Goal: Task Accomplishment & Management: Use online tool/utility

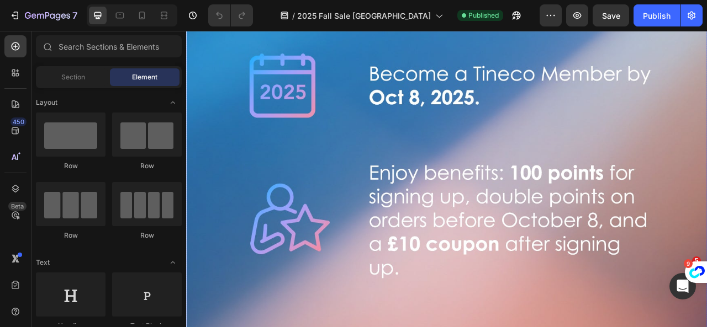
scroll to position [442, 0]
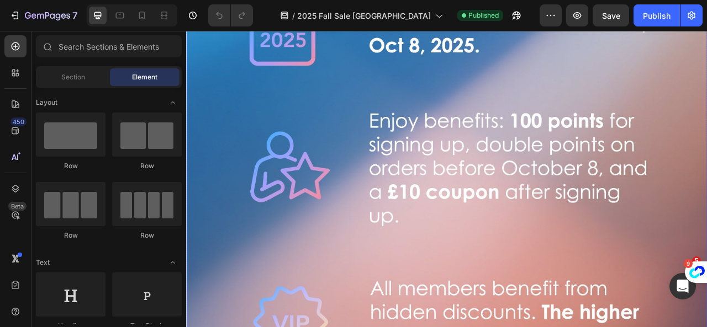
click at [607, 271] on img at bounding box center [517, 315] width 662 height 859
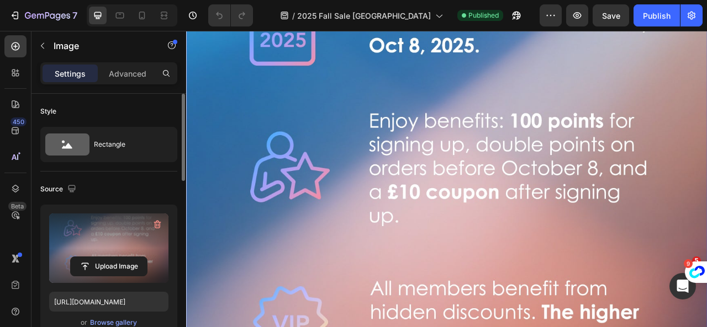
click at [116, 245] on label at bounding box center [108, 249] width 119 height 70
click at [116, 257] on input "file" at bounding box center [109, 266] width 76 height 19
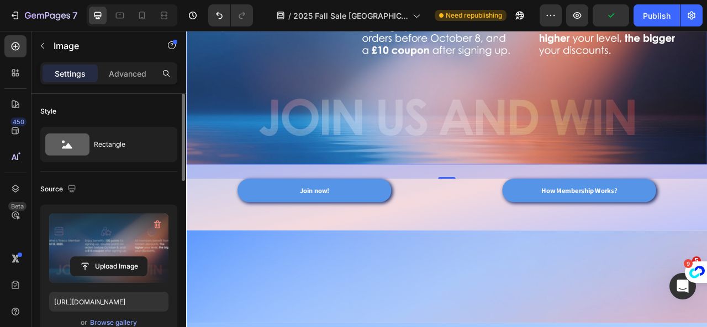
scroll to position [110, 0]
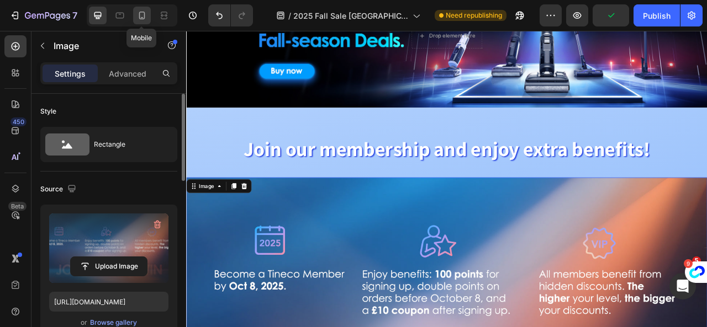
click at [139, 15] on icon at bounding box center [142, 16] width 6 height 8
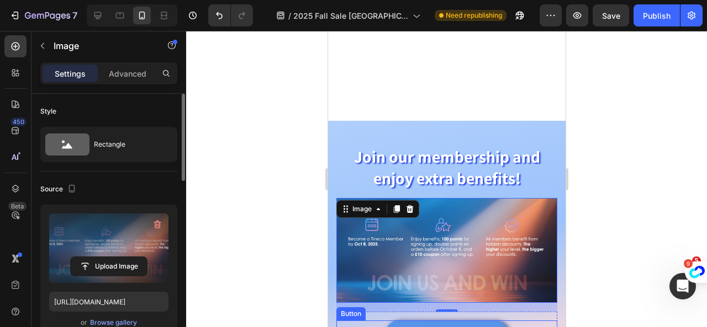
scroll to position [358, 0]
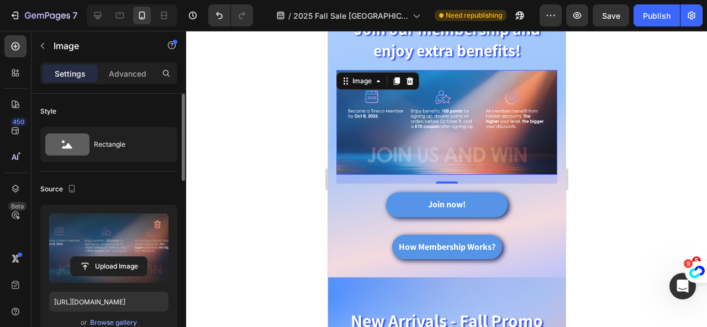
click at [492, 137] on img at bounding box center [446, 122] width 221 height 105
click at [108, 257] on button "Upload Image" at bounding box center [108, 267] width 77 height 20
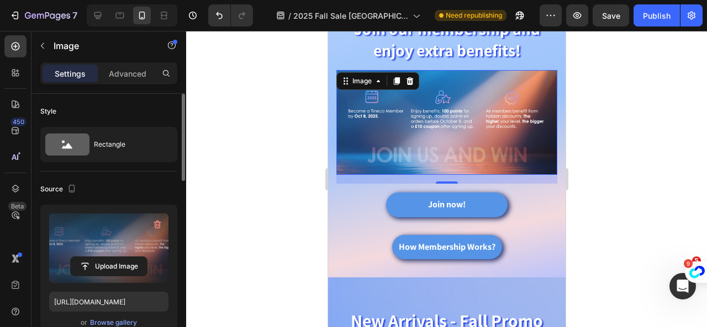
click at [112, 253] on label at bounding box center [108, 249] width 119 height 70
click at [112, 257] on input "file" at bounding box center [109, 266] width 76 height 19
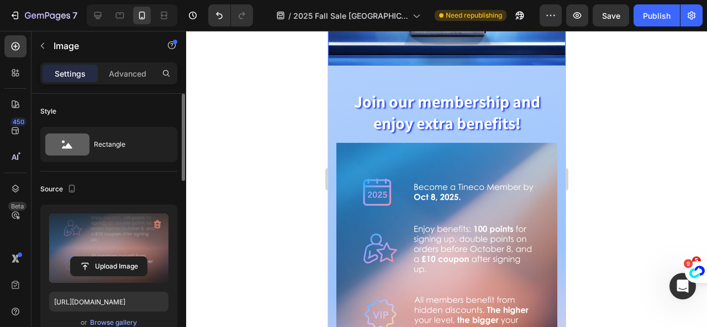
scroll to position [331, 0]
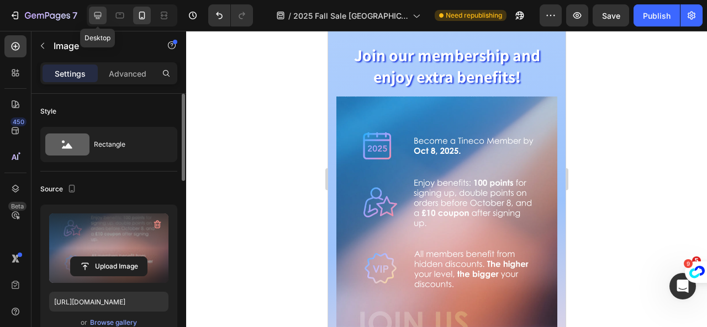
click at [103, 18] on icon at bounding box center [97, 15] width 11 height 11
type input "https://cdn.shopify.com/s/files/1/0593/0493/5600/files/gempages_490429962751312…"
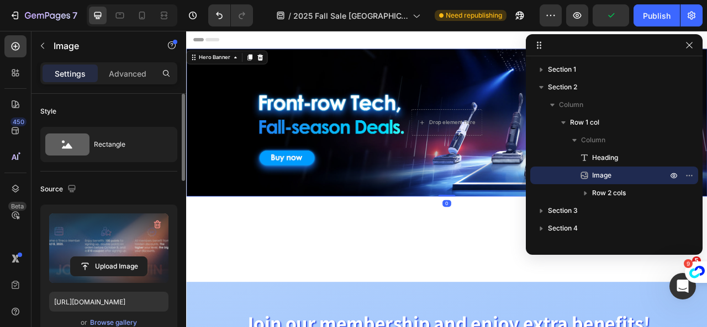
click at [429, 191] on div "Background Image" at bounding box center [517, 148] width 662 height 188
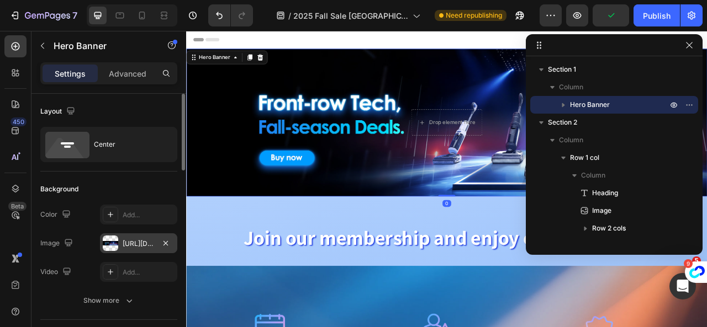
click at [107, 243] on div at bounding box center [110, 243] width 15 height 15
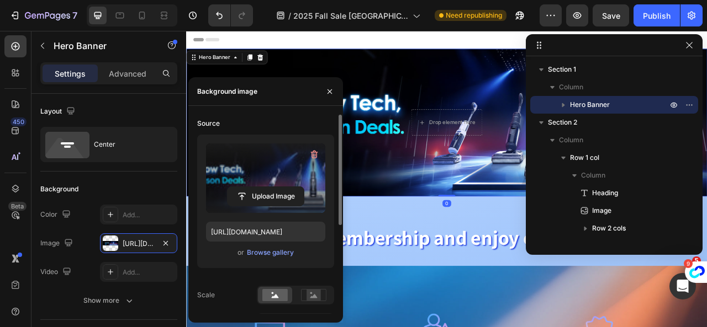
click at [272, 183] on label at bounding box center [265, 179] width 119 height 70
click at [272, 187] on input "file" at bounding box center [265, 196] width 76 height 19
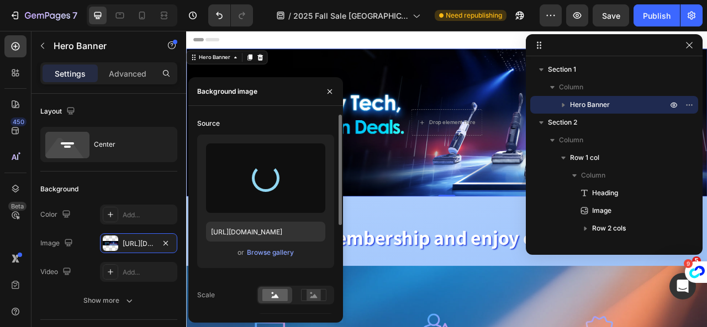
type input "https://cdn.shopify.com/s/files/1/0593/0493/5600/files/gempages_490429962751312…"
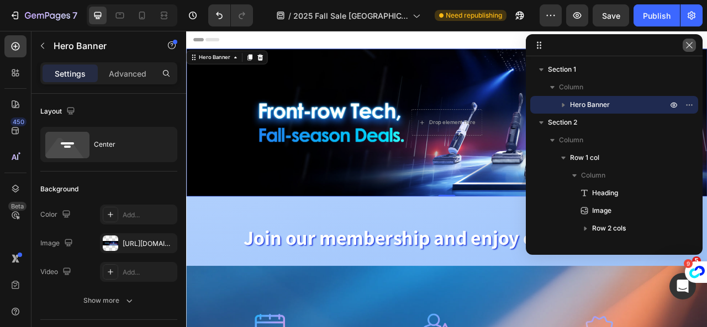
click at [691, 44] on icon "button" at bounding box center [688, 45] width 9 height 9
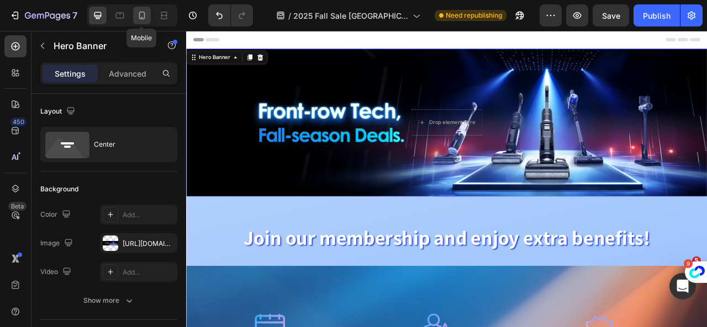
click at [147, 12] on div at bounding box center [142, 16] width 18 height 18
type input "100%"
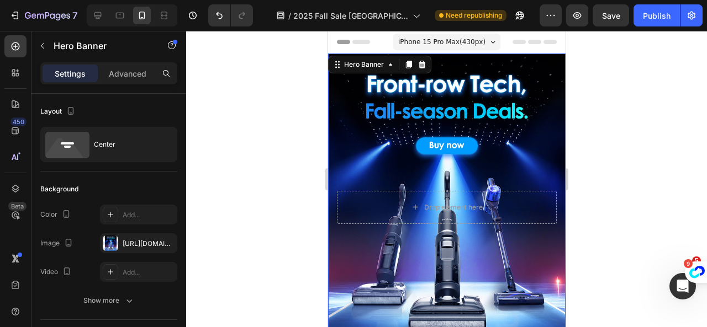
click at [493, 142] on div "Background Image" at bounding box center [445, 208] width 237 height 308
click at [113, 242] on div at bounding box center [110, 243] width 15 height 15
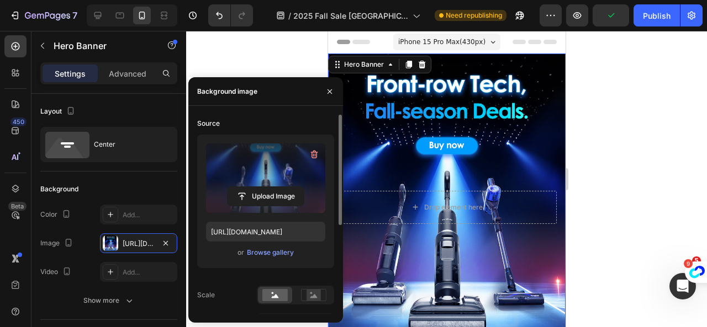
click at [257, 171] on label at bounding box center [265, 179] width 119 height 70
click at [257, 187] on input "file" at bounding box center [265, 196] width 76 height 19
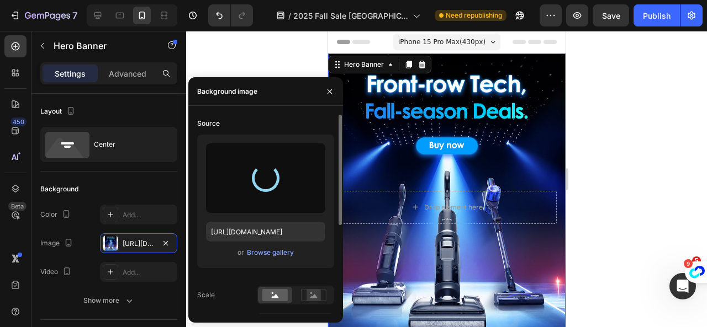
type input "https://cdn.shopify.com/s/files/1/0593/0493/5600/files/gempages_490429962751312…"
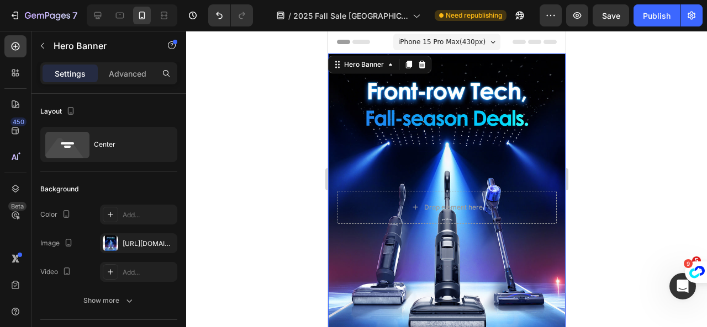
click at [465, 275] on div "Background Image" at bounding box center [445, 208] width 237 height 308
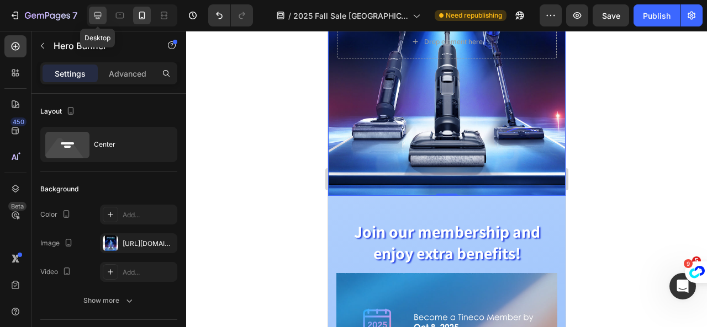
click at [94, 17] on icon at bounding box center [97, 15] width 7 height 7
type input "100"
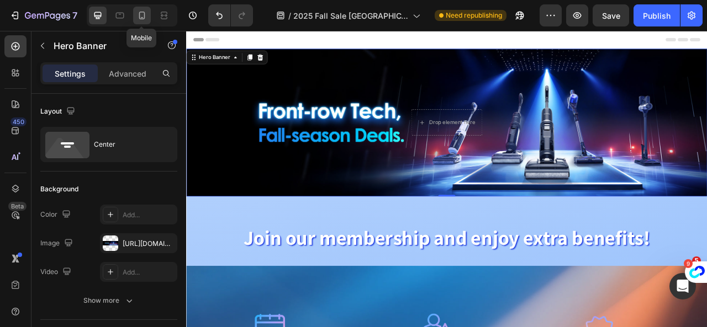
click at [149, 14] on div at bounding box center [142, 16] width 18 height 18
type input "100%"
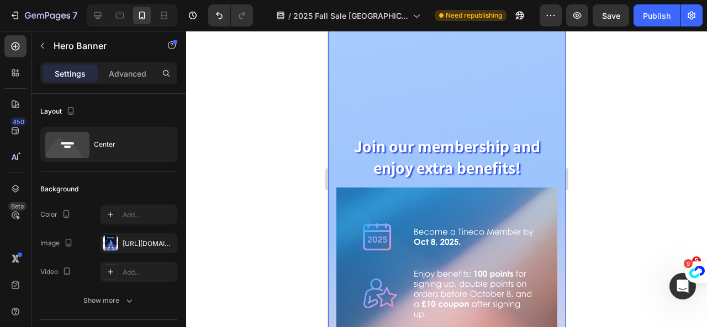
scroll to position [552, 0]
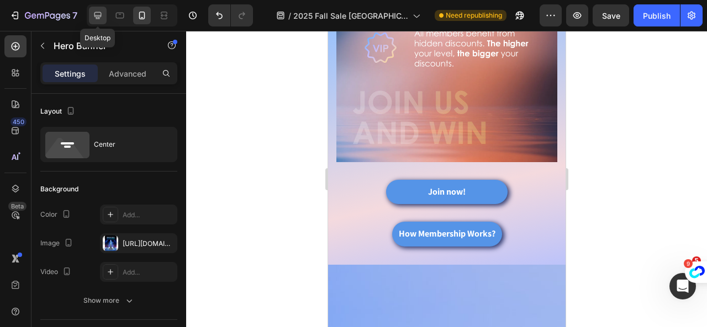
click at [96, 14] on icon at bounding box center [97, 15] width 11 height 11
type input "100"
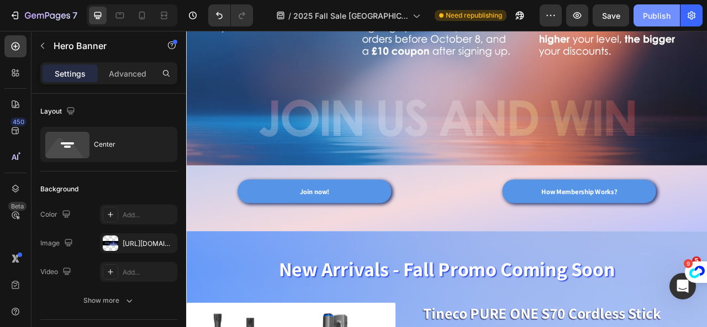
click at [654, 17] on div "Publish" at bounding box center [657, 16] width 28 height 12
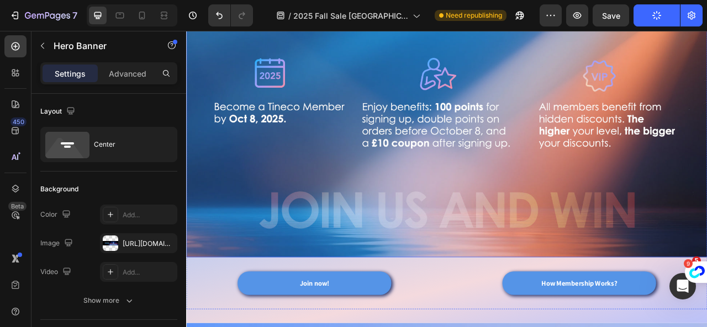
scroll to position [386, 0]
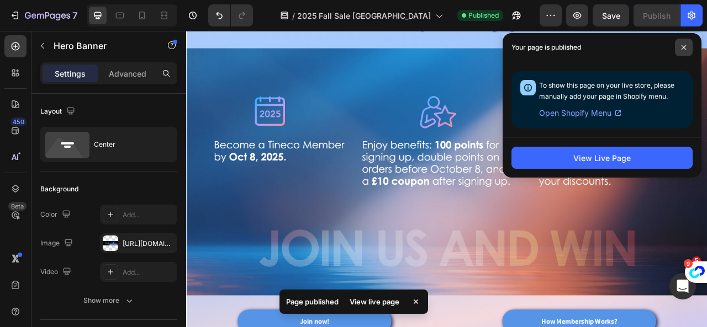
click at [684, 47] on icon at bounding box center [684, 48] width 6 height 6
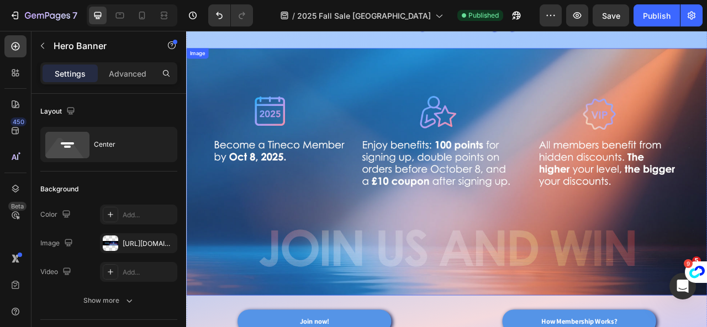
click at [500, 289] on img at bounding box center [517, 210] width 662 height 315
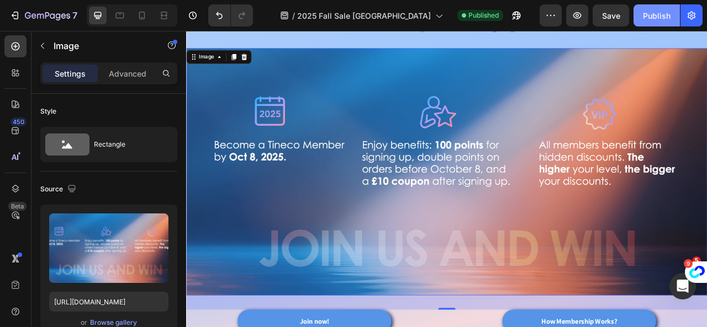
click at [644, 17] on div "Publish" at bounding box center [657, 16] width 28 height 12
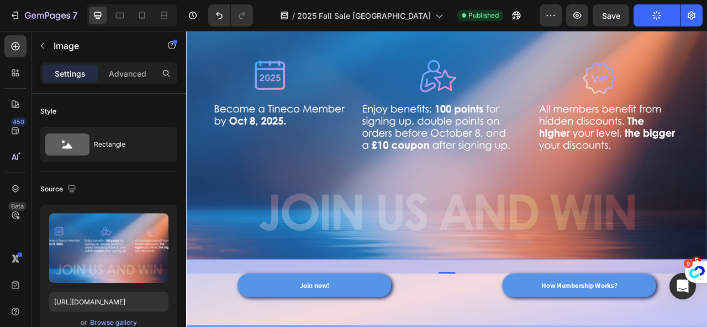
scroll to position [497, 0]
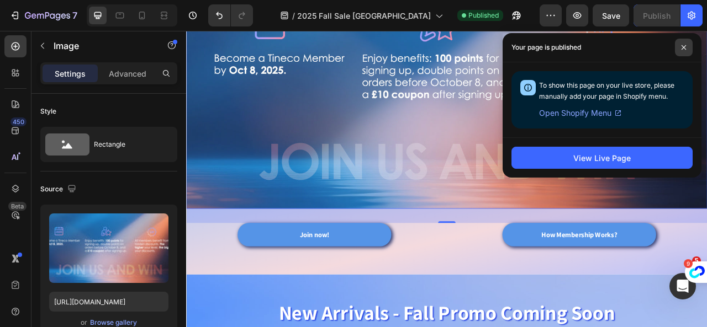
click at [682, 49] on icon at bounding box center [684, 48] width 6 height 6
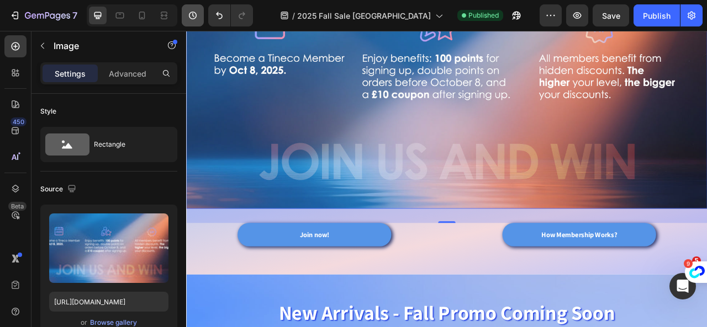
scroll to position [442, 0]
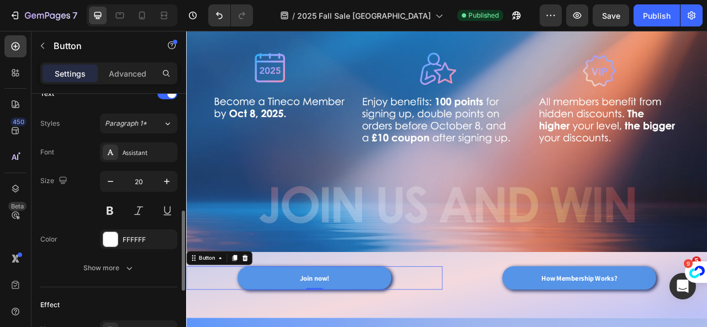
scroll to position [607, 0]
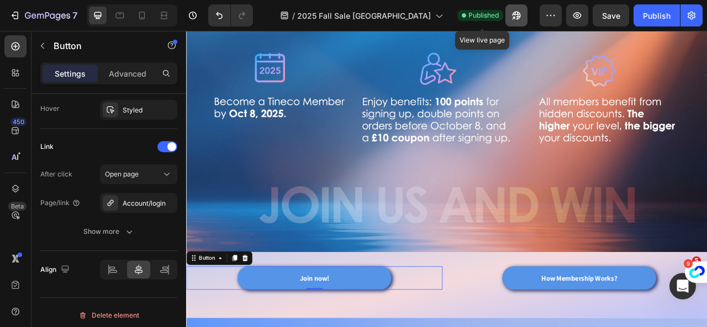
click at [511, 17] on icon "button" at bounding box center [516, 15] width 11 height 11
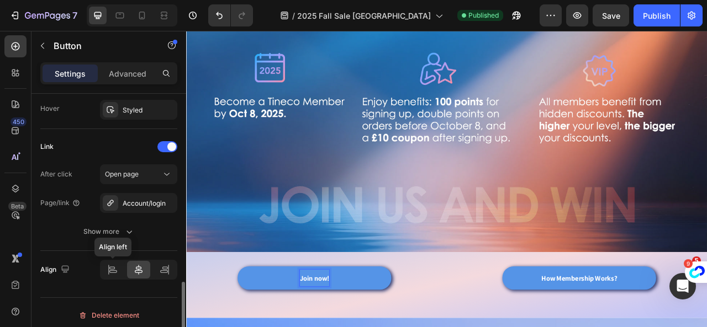
scroll to position [610, 0]
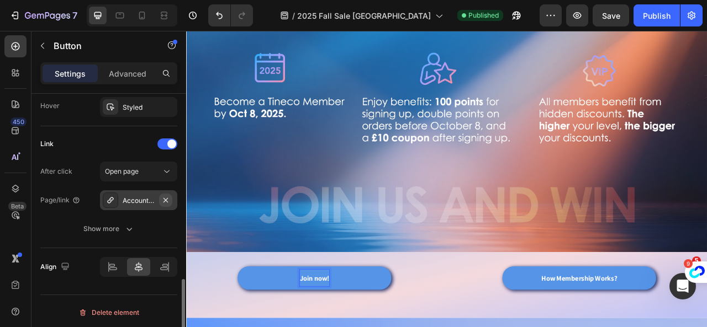
click at [163, 196] on icon "button" at bounding box center [165, 200] width 9 height 9
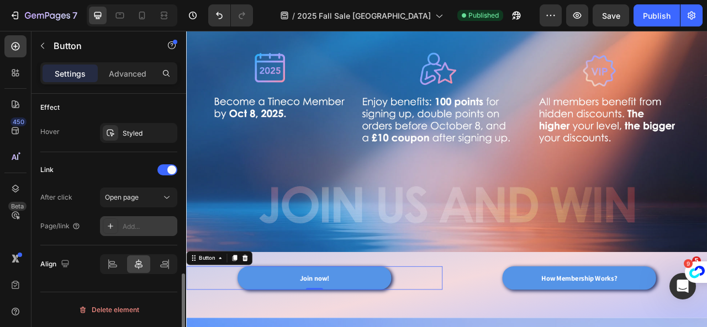
scroll to position [581, 0]
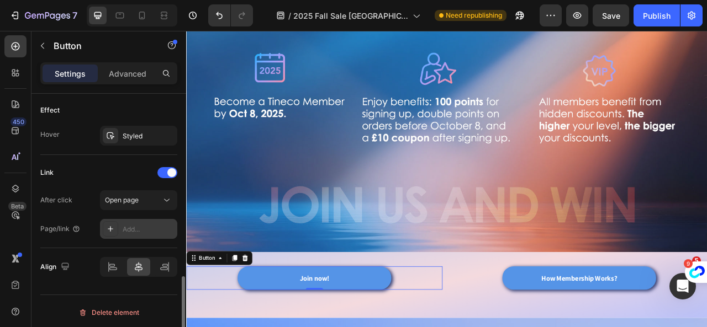
click at [128, 227] on div "Add..." at bounding box center [149, 230] width 52 height 10
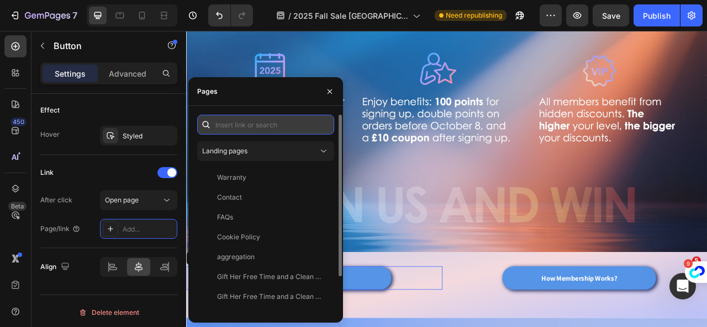
click at [249, 122] on input "text" at bounding box center [265, 125] width 137 height 20
paste input "https://uk-store.tineco.com/account/login"
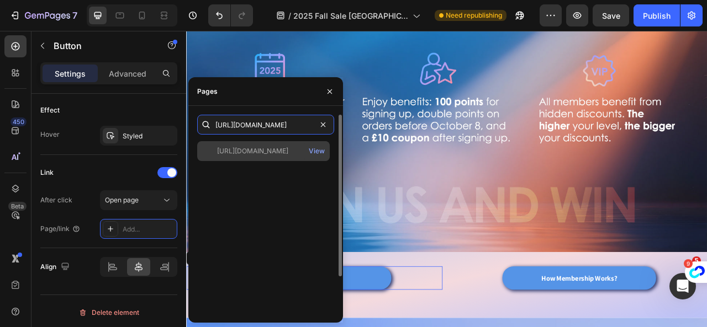
type input "https://uk-store.tineco.com/account/login"
click at [266, 152] on div "https://uk-store.tineco.com/account/login" at bounding box center [252, 151] width 71 height 10
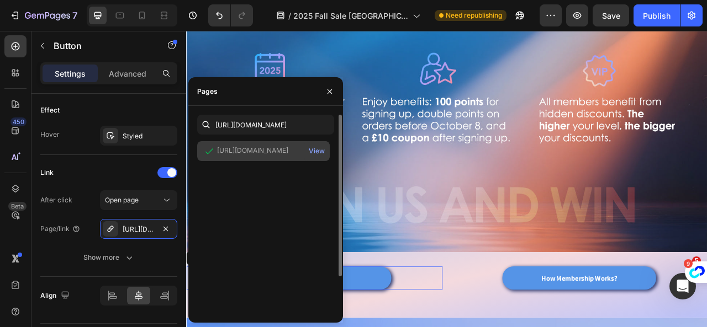
scroll to position [0, 0]
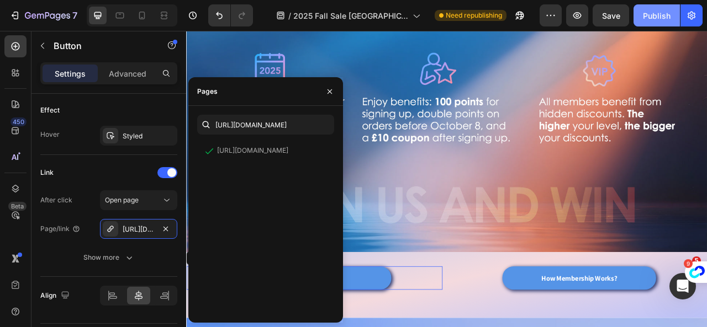
click at [656, 20] on div "Publish" at bounding box center [657, 16] width 28 height 12
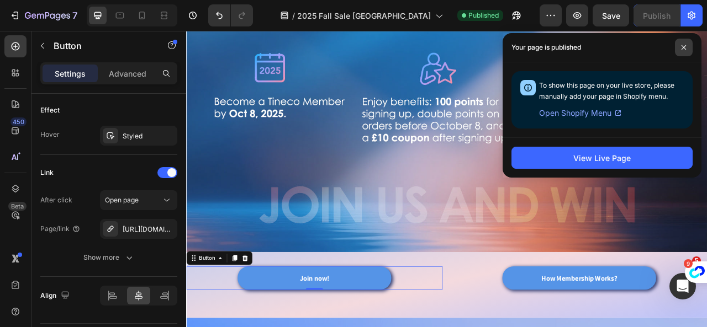
click at [682, 47] on icon at bounding box center [684, 48] width 6 height 6
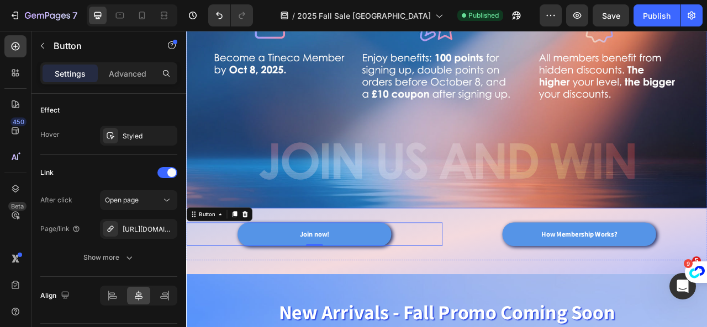
scroll to position [552, 0]
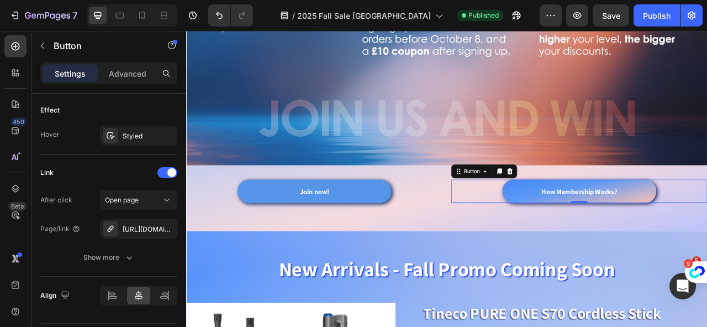
click at [611, 233] on link "How Membership Works?" at bounding box center [685, 235] width 195 height 30
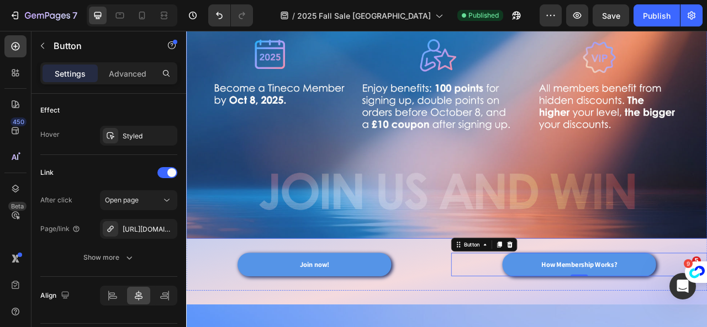
scroll to position [442, 0]
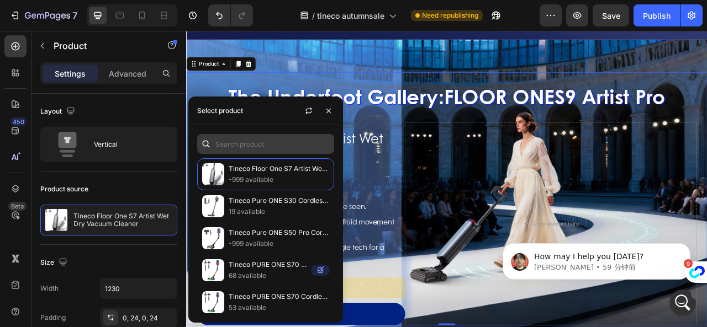
scroll to position [149, 0]
click at [245, 147] on input "text" at bounding box center [265, 144] width 137 height 20
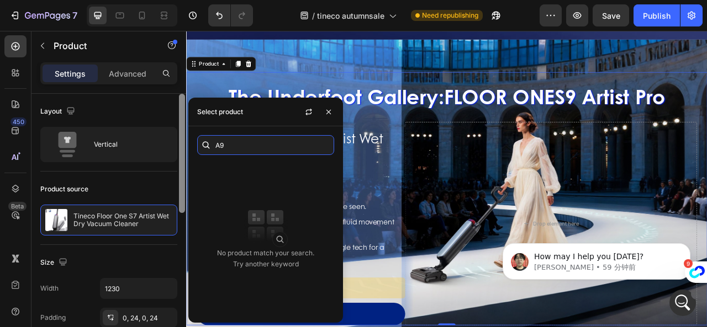
click at [165, 0] on body "7 Version history / tineco autumnsale Need republishing Preview Save Publish 45…" at bounding box center [353, 0] width 707 height 0
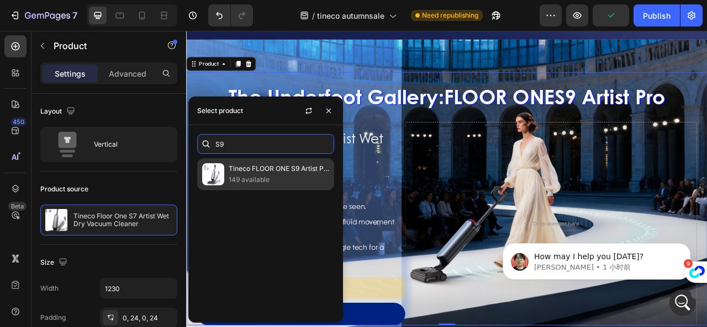
type input "S9"
click at [277, 174] on p "Tineco FLOOR ONE S9 Artist Pro Wet Dry Vacuum Cleaner" at bounding box center [279, 168] width 100 height 11
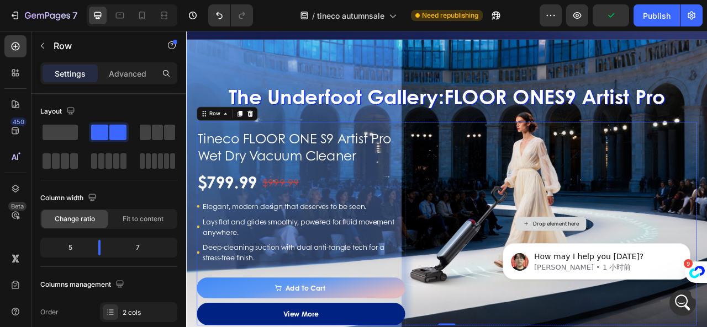
click at [493, 225] on div "Drop element here" at bounding box center [649, 276] width 371 height 259
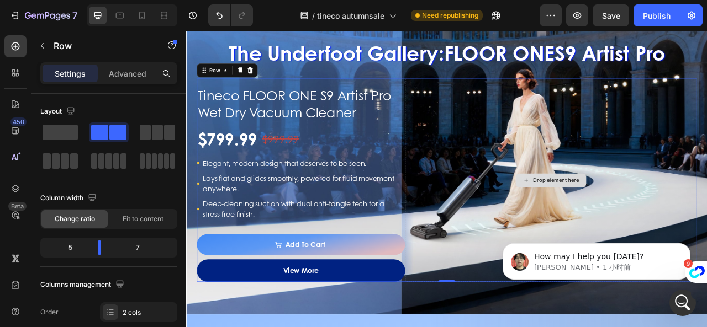
click at [524, 236] on div "Drop element here" at bounding box center [649, 221] width 371 height 259
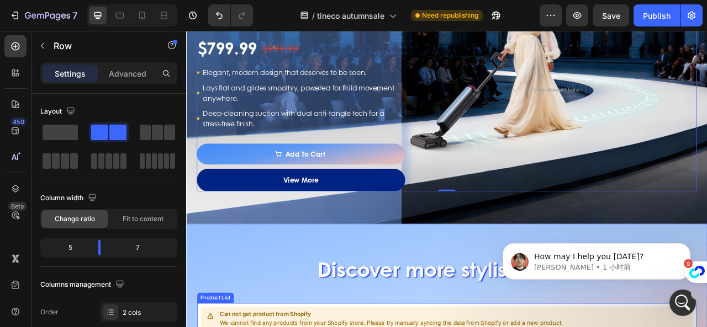
scroll to position [1380, 0]
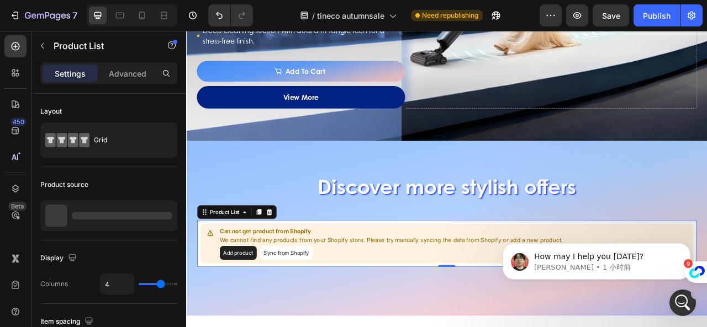
click at [511, 279] on div "Can not get product from Shopify We cannot find any products from your Shopify …" at bounding box center [517, 302] width 626 height 50
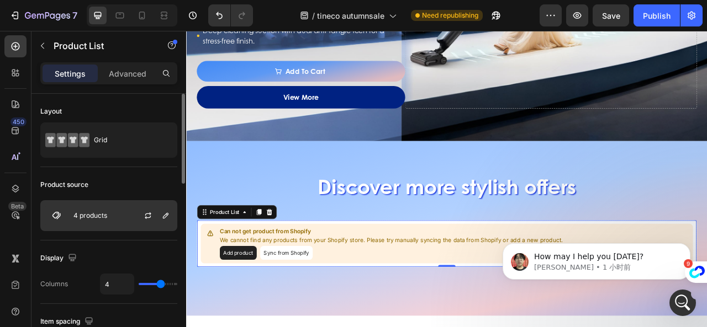
click at [78, 213] on p "4 products" at bounding box center [90, 216] width 34 height 8
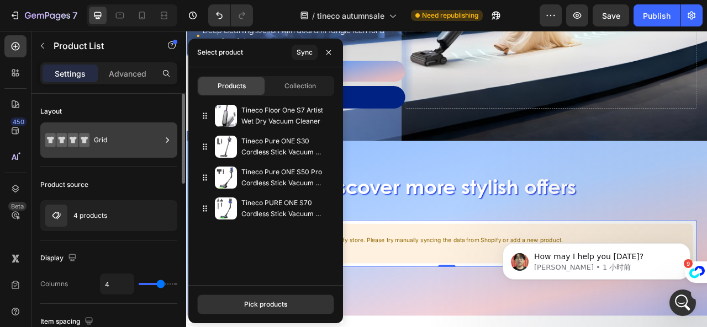
click at [86, 139] on icon at bounding box center [84, 140] width 7 height 7
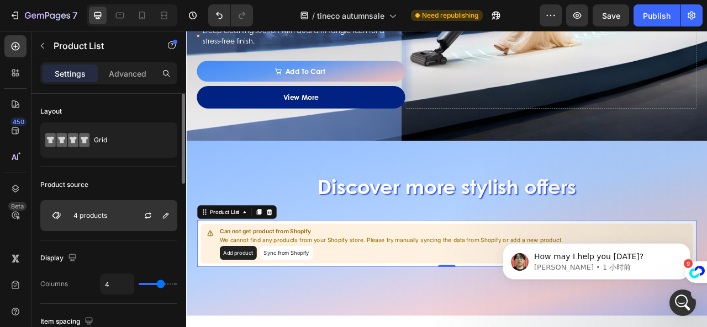
click at [79, 212] on p "4 products" at bounding box center [90, 216] width 34 height 8
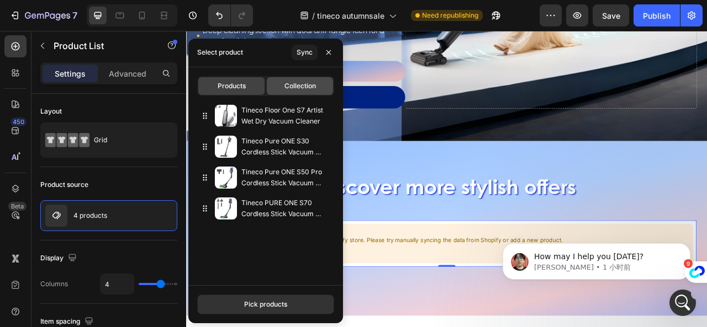
click at [297, 92] on div "Collection" at bounding box center [300, 86] width 66 height 18
type input "10"
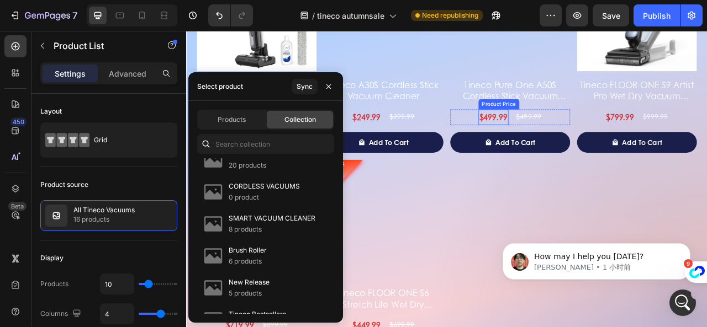
scroll to position [1877, 0]
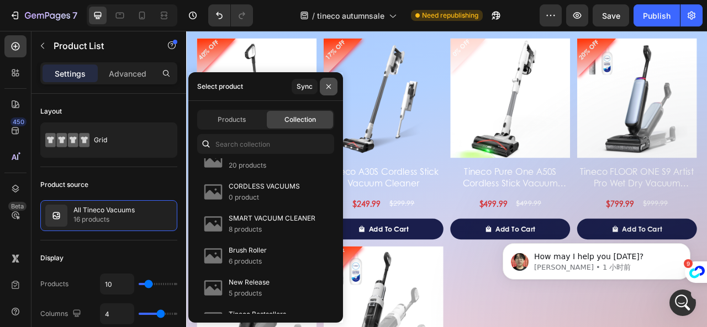
click at [332, 82] on icon "button" at bounding box center [328, 86] width 9 height 9
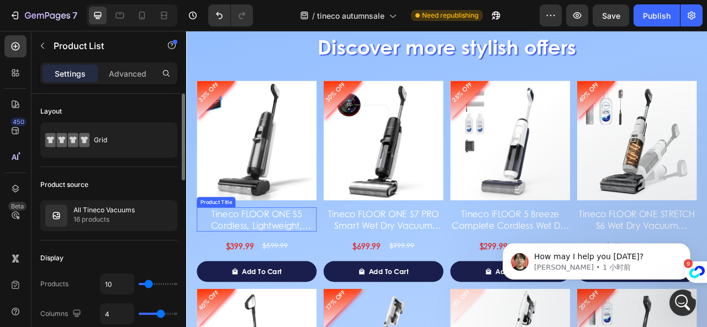
scroll to position [1546, 0]
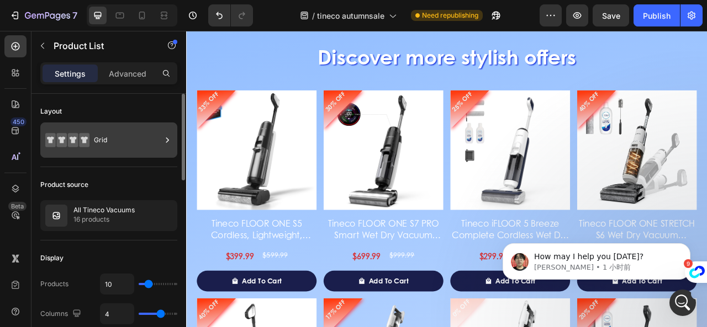
click at [102, 144] on div "Grid" at bounding box center [127, 140] width 67 height 25
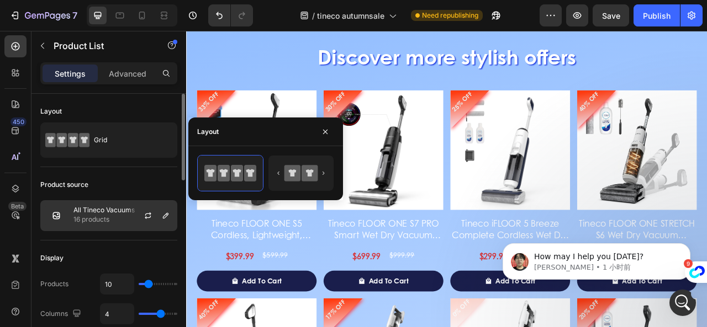
click at [118, 219] on p "16 products" at bounding box center [103, 219] width 61 height 11
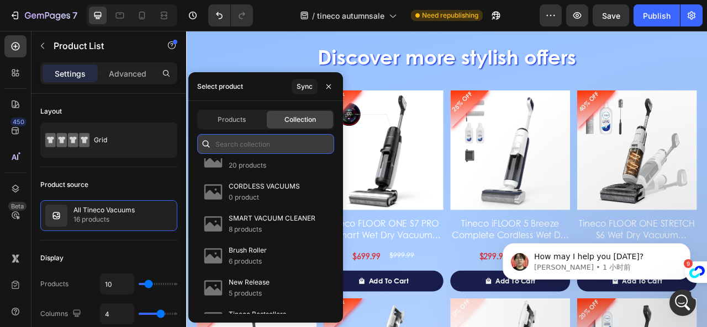
click at [262, 140] on input "text" at bounding box center [265, 144] width 137 height 20
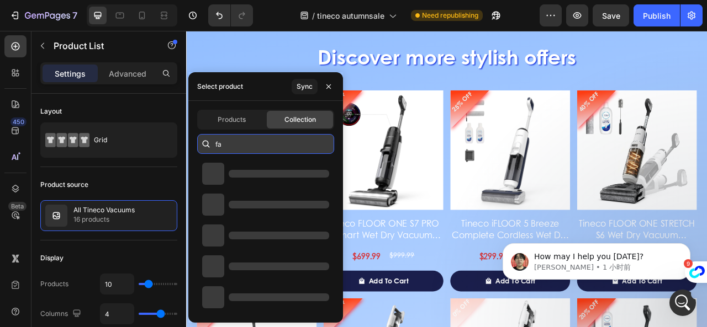
scroll to position [0, 0]
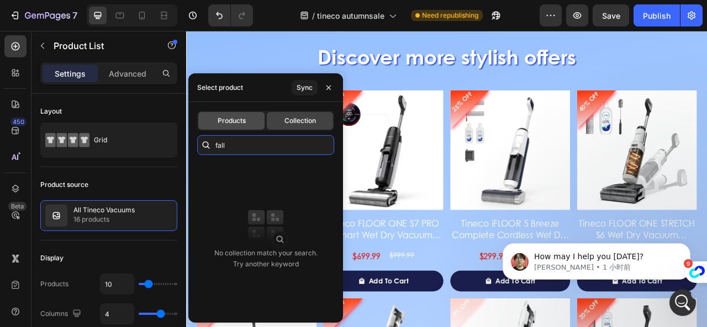
type input "fall"
click at [236, 122] on span "Products" at bounding box center [231, 121] width 28 height 10
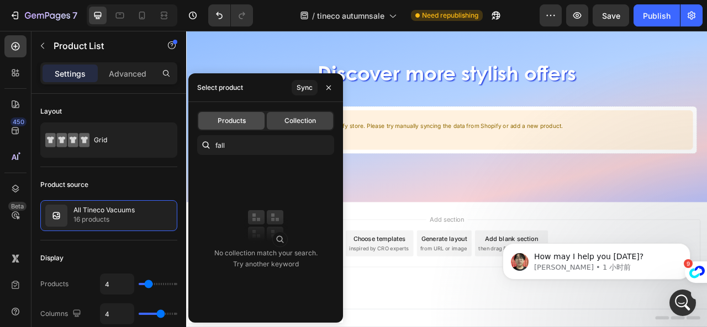
scroll to position [1523, 0]
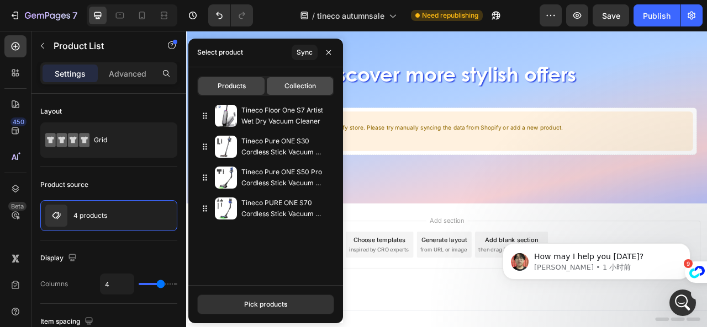
click at [293, 84] on span "Collection" at bounding box center [299, 86] width 31 height 10
type input "10"
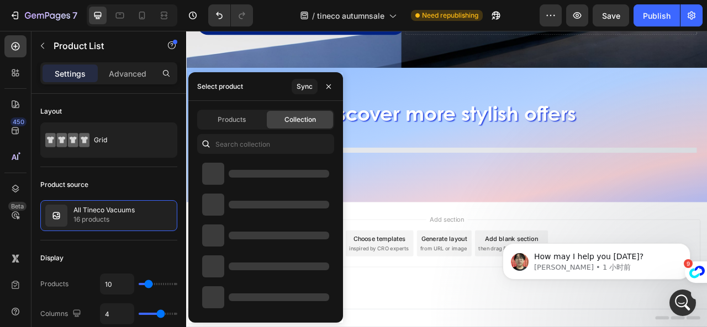
scroll to position [1472, 0]
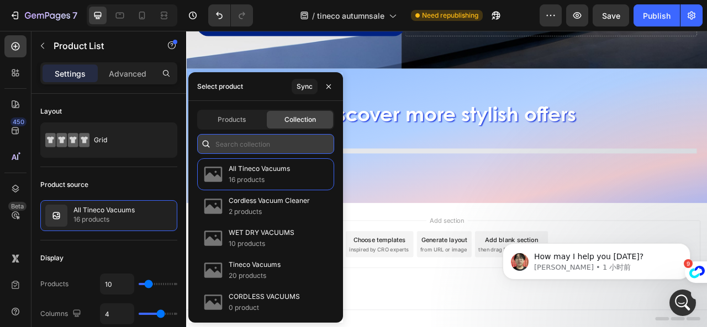
click at [277, 152] on input "text" at bounding box center [265, 144] width 137 height 20
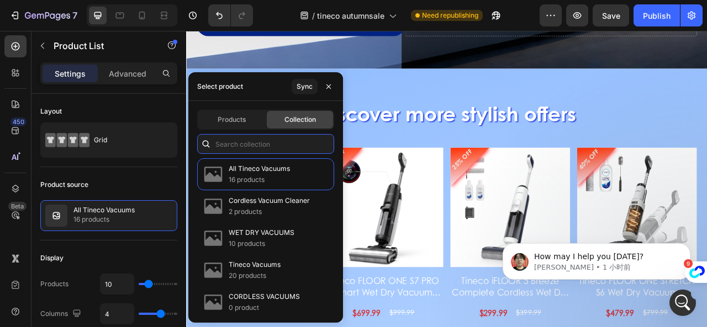
scroll to position [1546, 0]
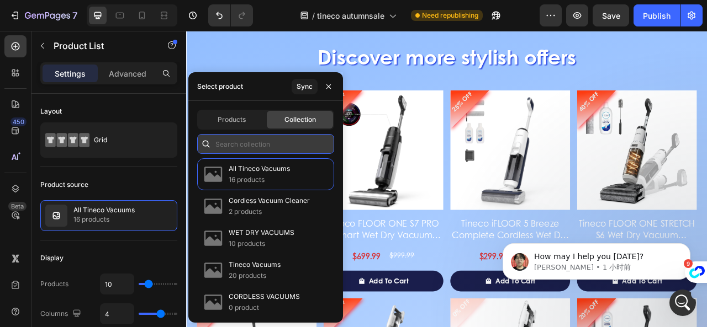
click at [258, 145] on input "text" at bounding box center [265, 144] width 137 height 20
paste input "Fall sale"
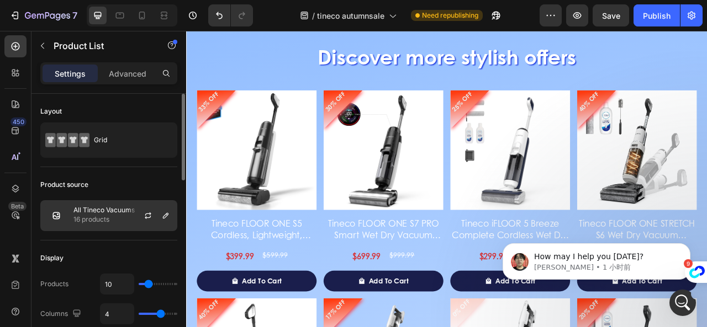
click at [108, 209] on p "All Tineco Vacuums" at bounding box center [103, 210] width 61 height 8
click at [153, 215] on button "button" at bounding box center [147, 215] width 13 height 13
click at [161, 211] on icon "button" at bounding box center [165, 215] width 9 height 9
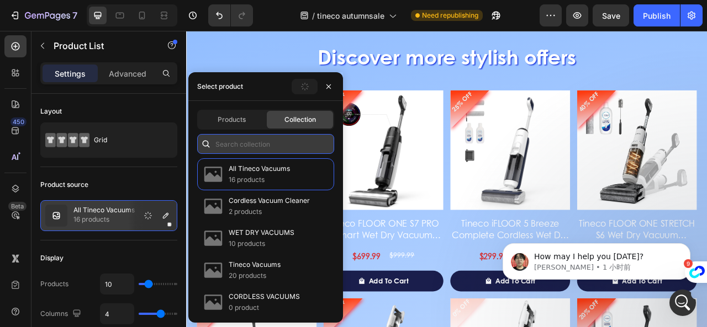
click at [244, 148] on input "text" at bounding box center [265, 144] width 137 height 20
paste input "Fall sale"
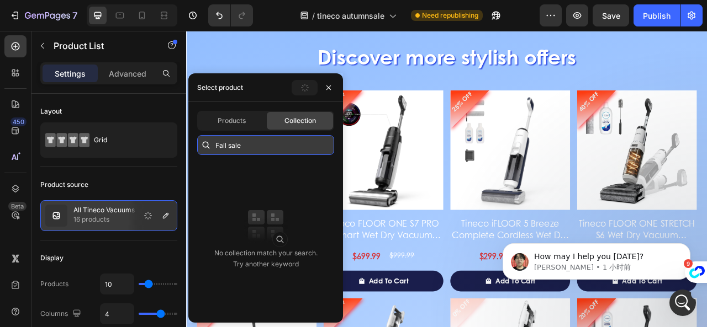
scroll to position [1472, 0]
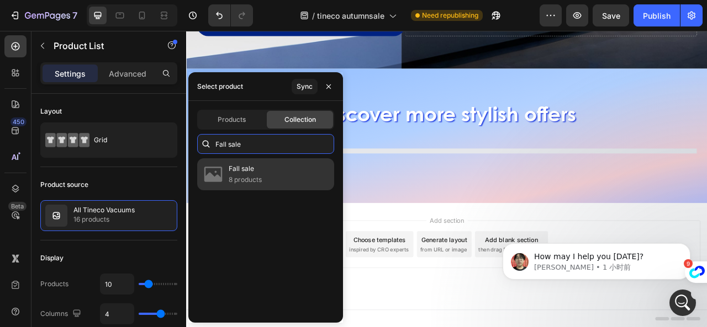
type input "Fall sale"
click at [254, 173] on p "Fall sale" at bounding box center [245, 168] width 33 height 11
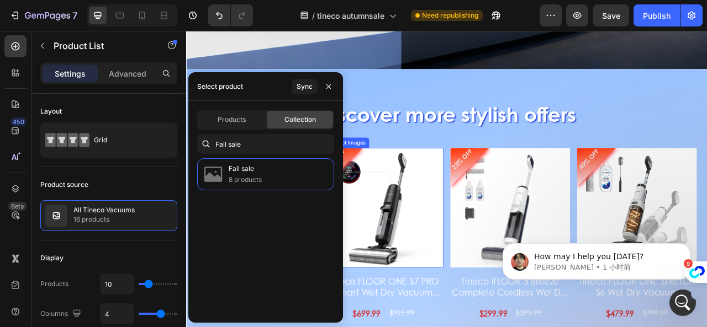
scroll to position [1546, 0]
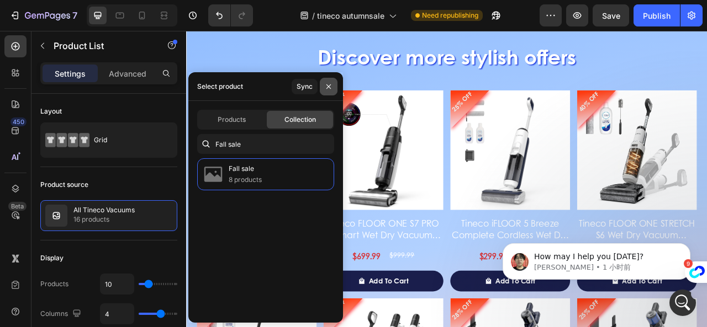
click at [326, 87] on icon "button" at bounding box center [328, 86] width 9 height 9
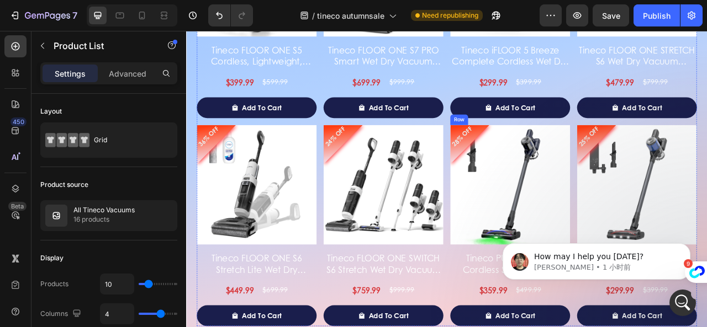
scroll to position [1760, 0]
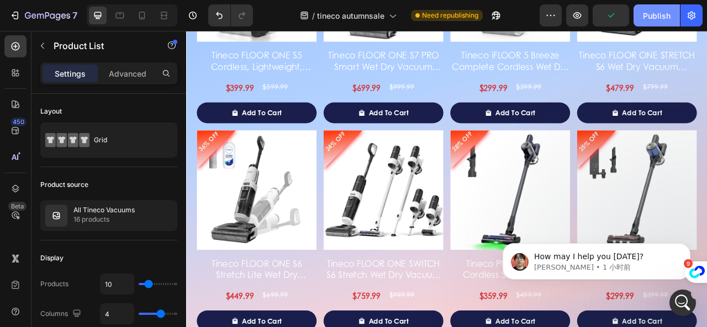
click at [668, 15] on div "Publish" at bounding box center [657, 16] width 28 height 12
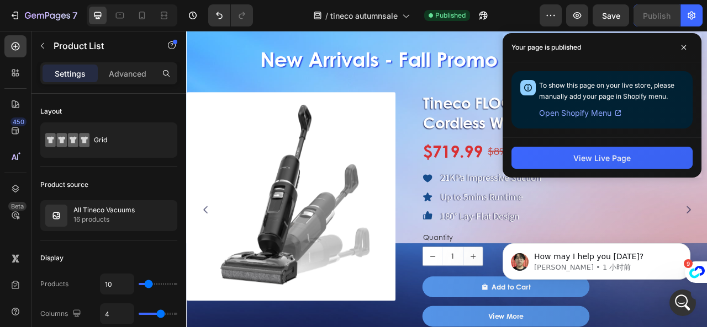
scroll to position [545, 0]
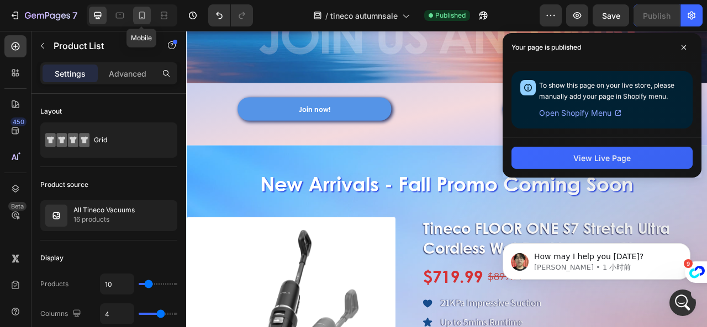
click at [145, 17] on icon at bounding box center [141, 15] width 11 height 11
type input "100%"
type input "2"
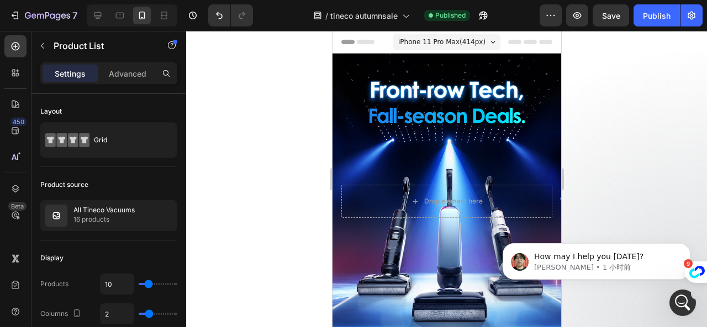
click at [583, 140] on div at bounding box center [446, 179] width 521 height 296
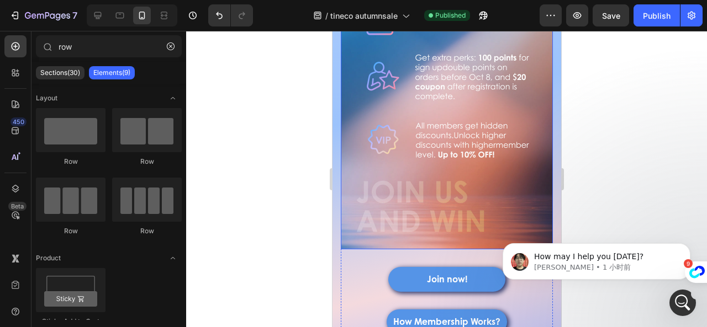
scroll to position [607, 0]
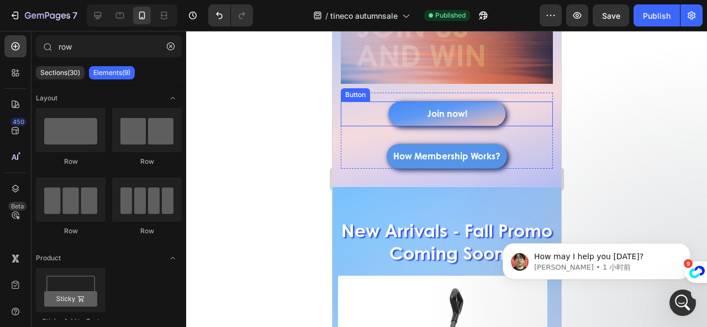
click at [479, 110] on link "Join now!" at bounding box center [445, 114] width 116 height 25
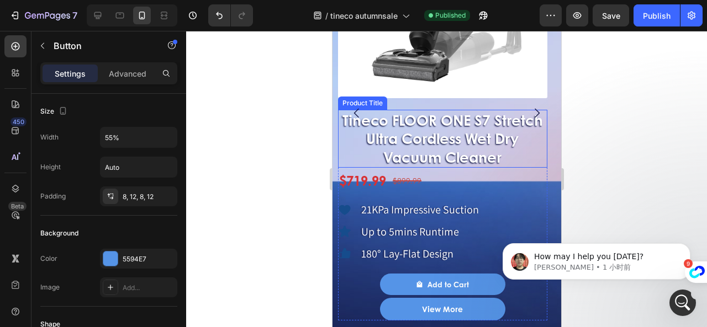
scroll to position [994, 0]
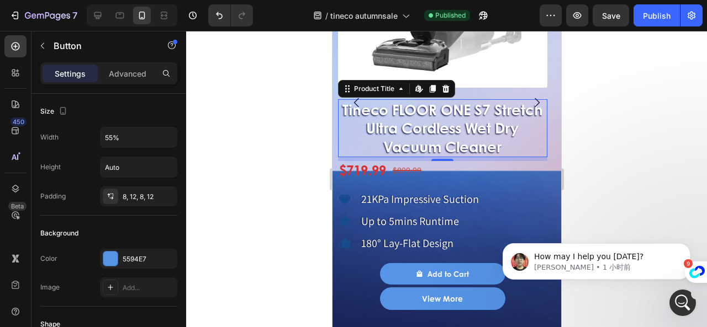
click at [485, 132] on h1 "Tineco FLOOR ONE S7 Stretch Ultra Cordless Wet Dry Vacuum Cleaner" at bounding box center [441, 128] width 209 height 58
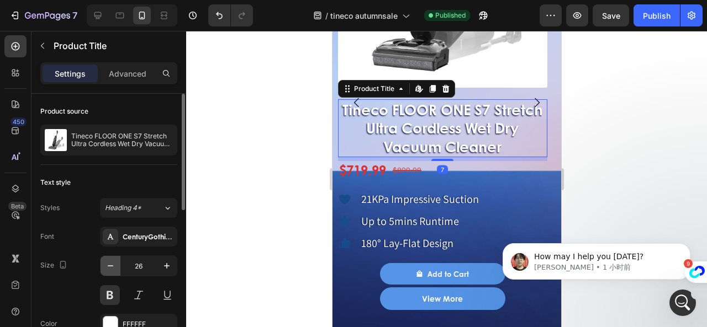
click at [101, 267] on button "button" at bounding box center [110, 266] width 20 height 20
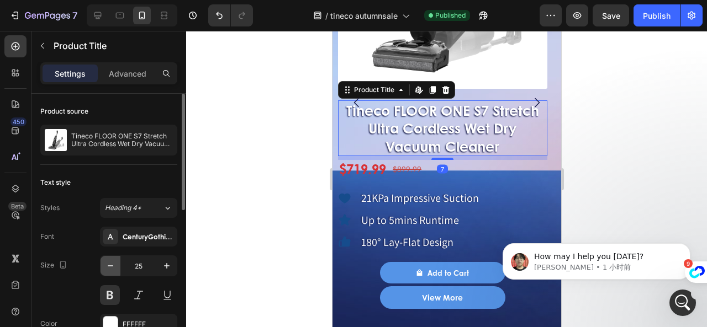
click at [113, 266] on icon "button" at bounding box center [110, 266] width 11 height 11
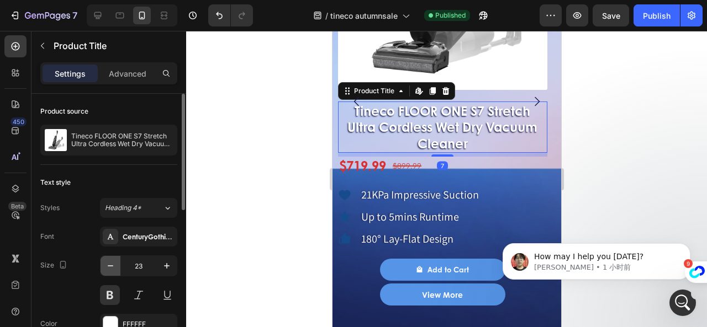
click at [113, 266] on icon "button" at bounding box center [110, 266] width 11 height 11
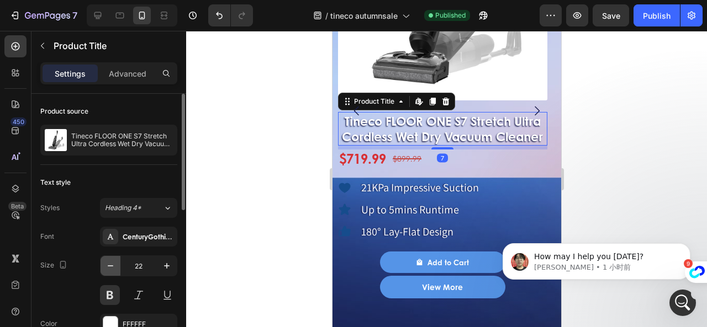
click at [113, 266] on icon "button" at bounding box center [110, 266] width 11 height 11
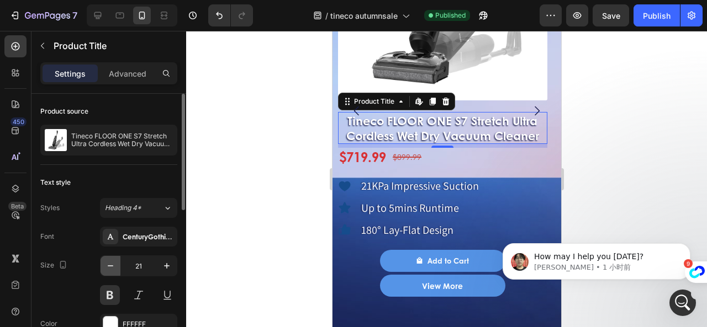
click at [113, 266] on icon "button" at bounding box center [110, 266] width 11 height 11
type input "20"
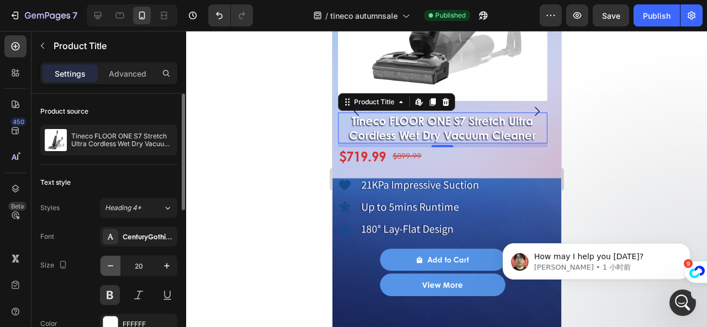
scroll to position [980, 0]
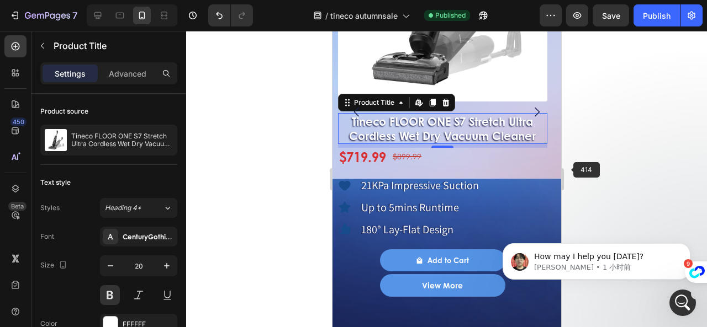
click at [534, 186] on div "Icon 21KPa Impressive Suction Text Block Row" at bounding box center [441, 185] width 209 height 22
click at [529, 130] on h1 "Tineco FLOOR ONE S7 Stretch Ultra Cordless Wet Dry Vacuum Cleaner" at bounding box center [441, 128] width 209 height 31
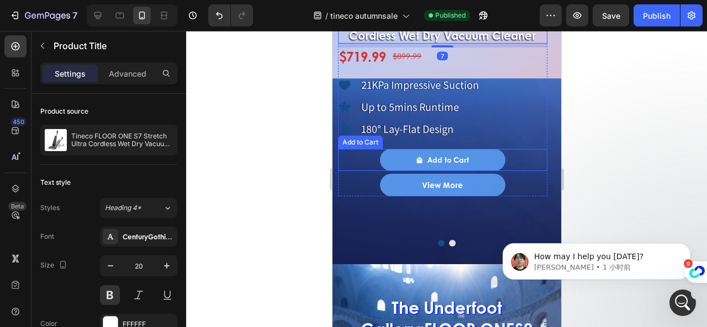
scroll to position [1090, 0]
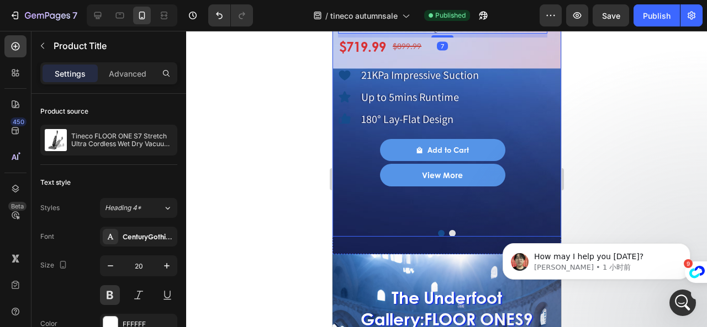
click at [437, 230] on button "Dot" at bounding box center [440, 233] width 7 height 7
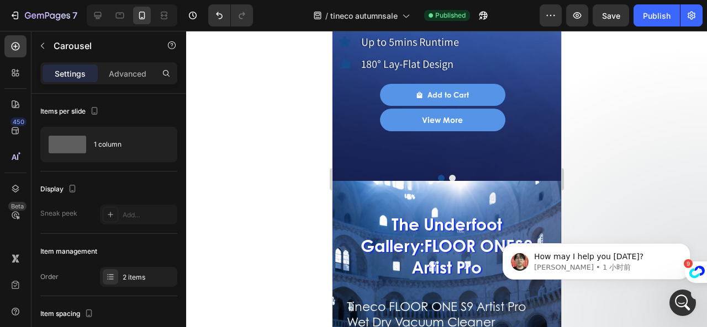
scroll to position [178, 0]
click at [437, 175] on button "Dot" at bounding box center [440, 178] width 7 height 7
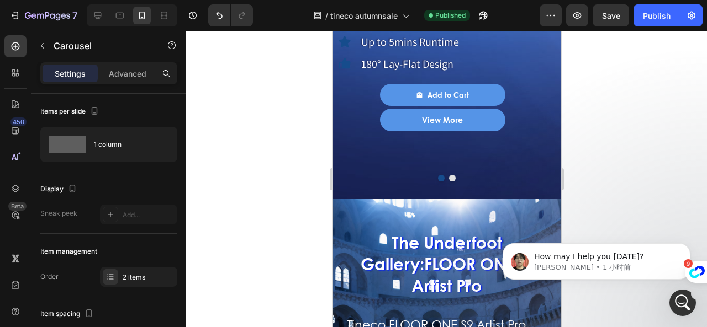
click at [449, 175] on button "Dot" at bounding box center [451, 178] width 7 height 7
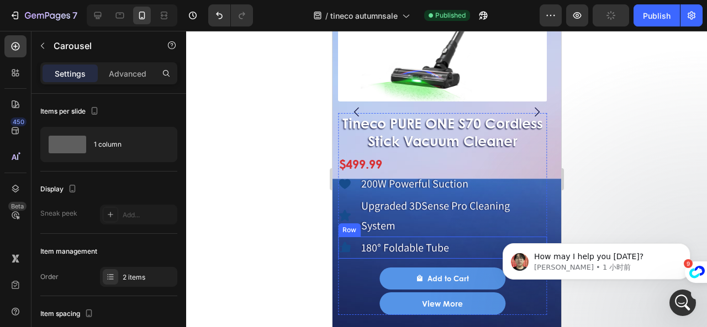
scroll to position [1090, 0]
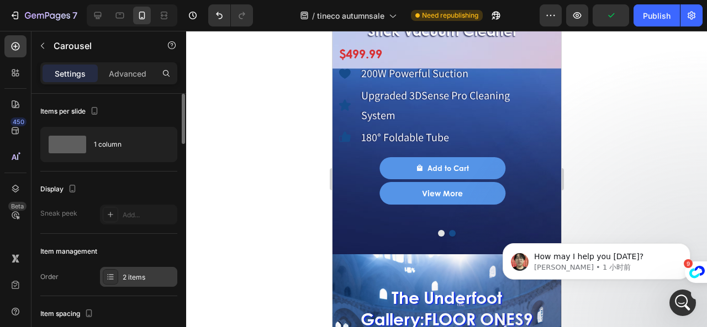
click at [114, 274] on icon at bounding box center [110, 277] width 9 height 9
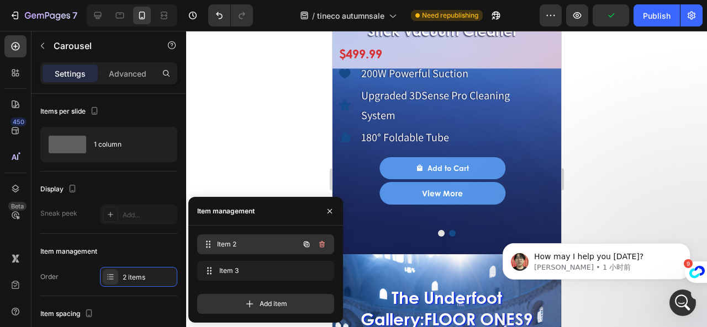
click at [227, 241] on span "Item 2" at bounding box center [258, 245] width 82 height 10
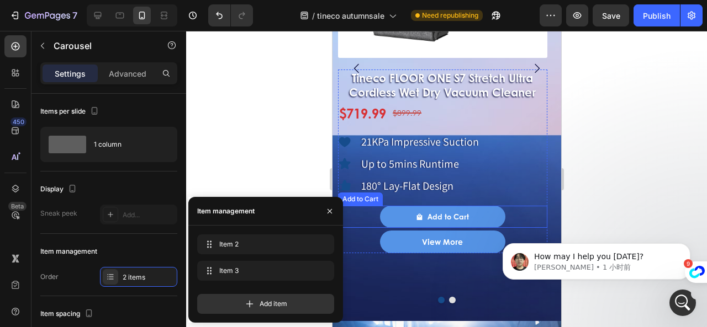
scroll to position [925, 0]
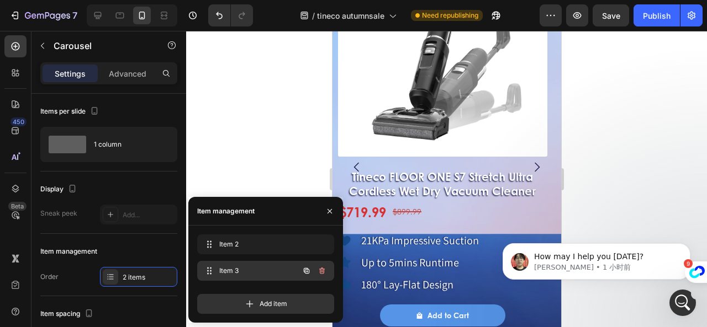
click at [237, 263] on div "Item 3 Item 3" at bounding box center [265, 271] width 137 height 20
click at [233, 268] on span "Item 3" at bounding box center [258, 271] width 82 height 10
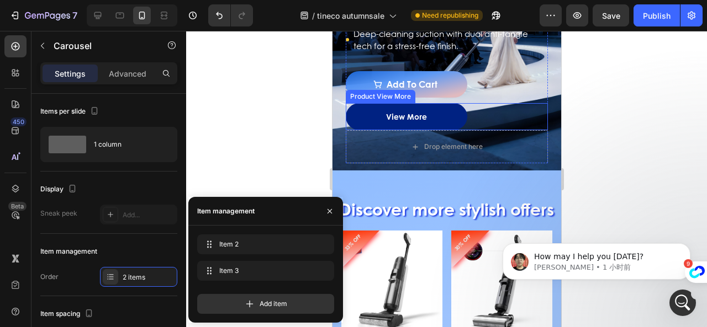
scroll to position [1642, 0]
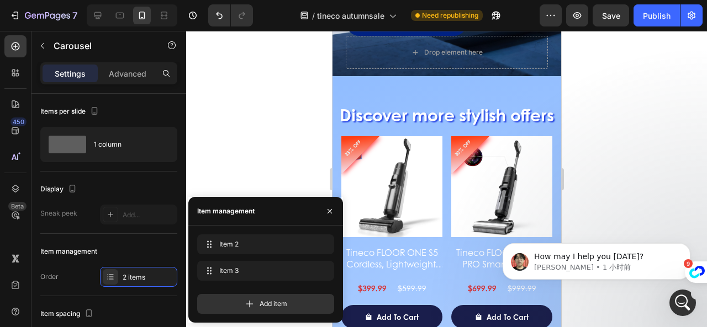
click at [257, 139] on div at bounding box center [446, 179] width 521 height 296
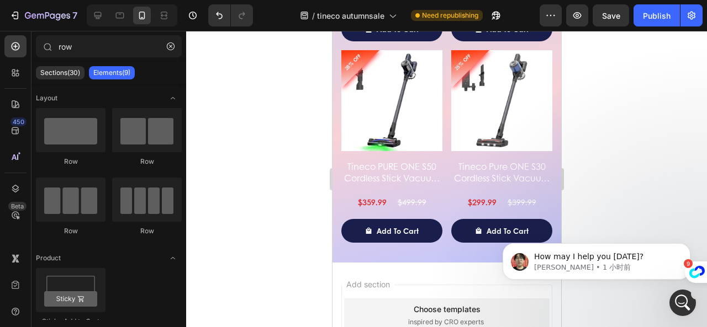
scroll to position [2506, 0]
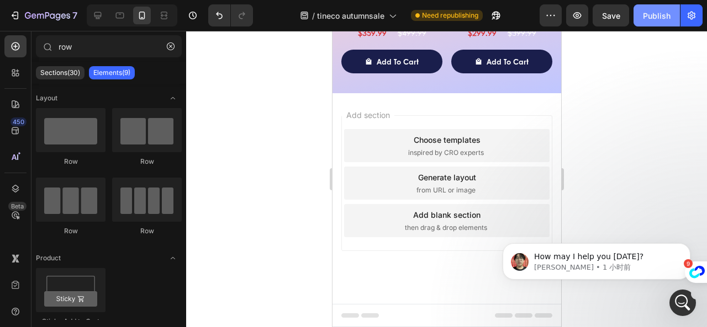
click at [660, 23] on button "Publish" at bounding box center [656, 15] width 46 height 22
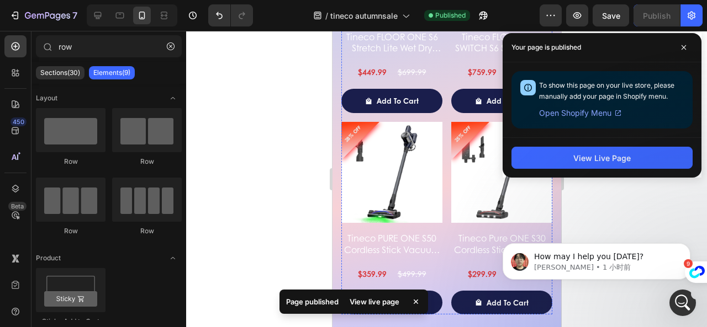
scroll to position [2285, 0]
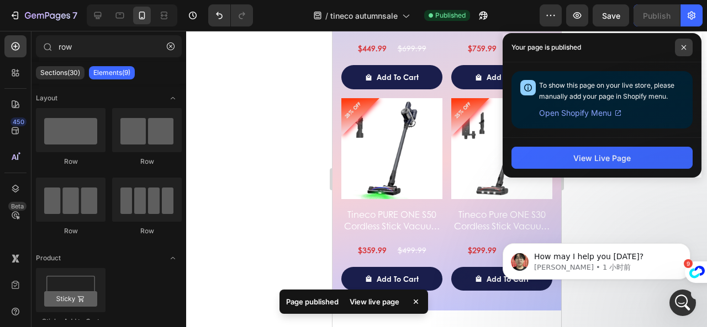
click at [686, 46] on icon at bounding box center [684, 48] width 6 height 6
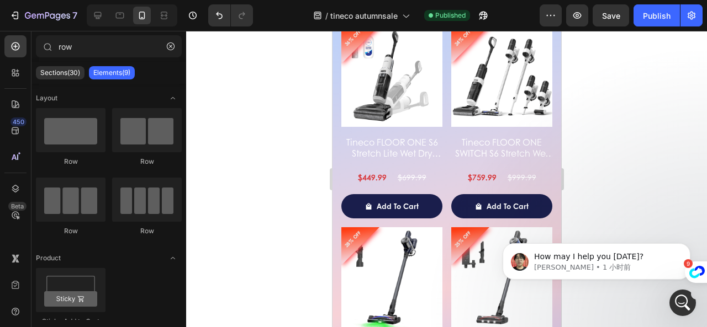
scroll to position [2120, 0]
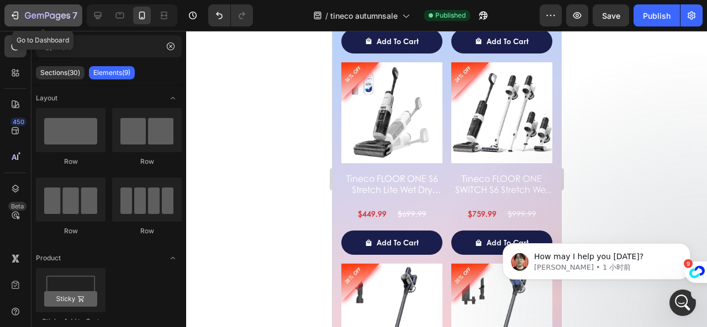
click at [40, 19] on icon "button" at bounding box center [47, 16] width 45 height 9
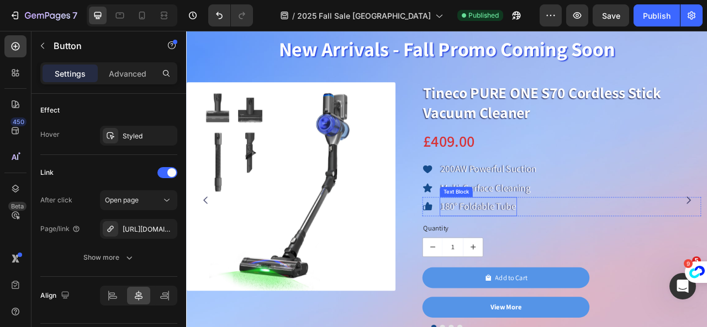
scroll to position [883, 0]
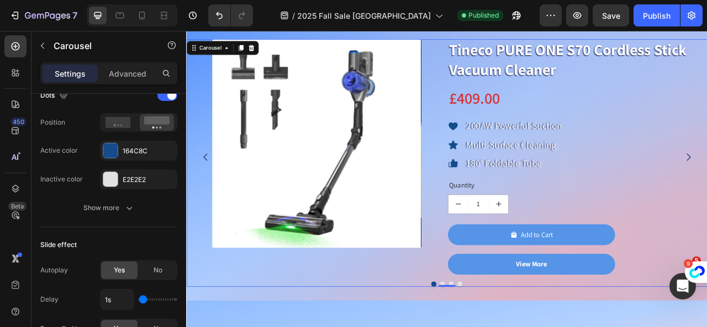
scroll to position [0, 0]
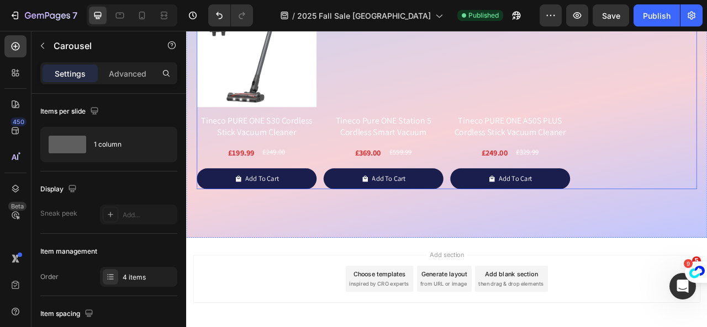
scroll to position [1950, 0]
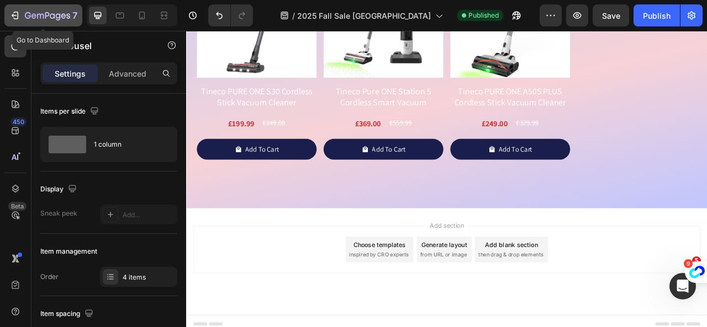
click at [34, 16] on icon "button" at bounding box center [33, 15] width 5 height 5
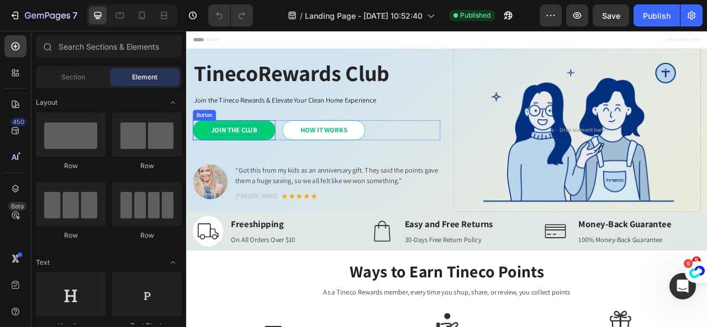
drag, startPoint x: 254, startPoint y: 154, endPoint x: 260, endPoint y: 163, distance: 10.7
click at [254, 154] on div "JOIN THE CLUB" at bounding box center [246, 157] width 59 height 13
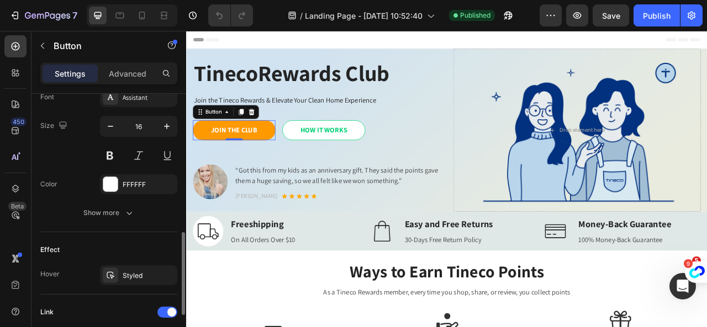
scroll to position [552, 0]
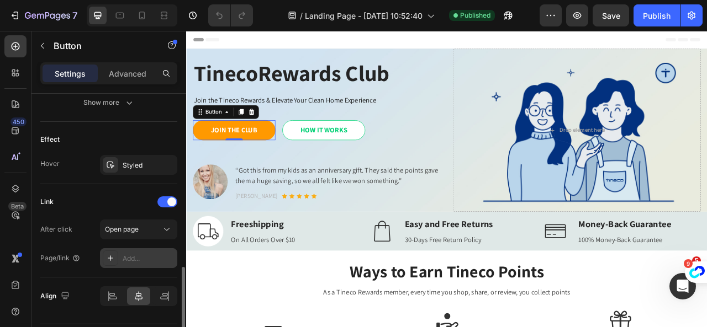
click at [132, 259] on div "Add..." at bounding box center [149, 259] width 52 height 10
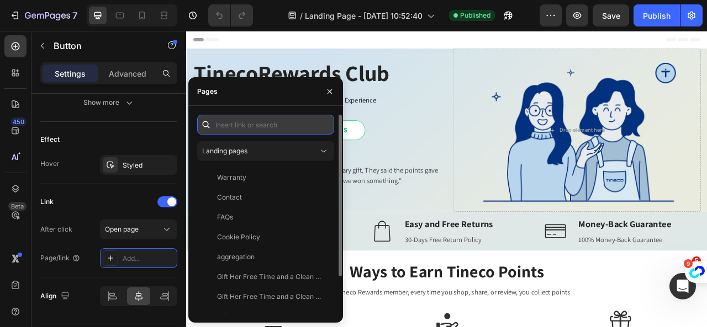
click at [257, 126] on input "text" at bounding box center [265, 125] width 137 height 20
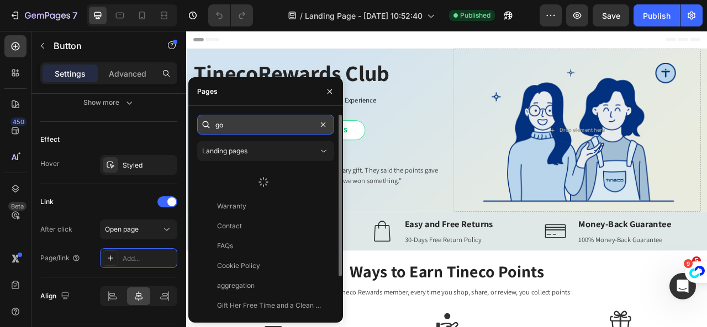
type input "g"
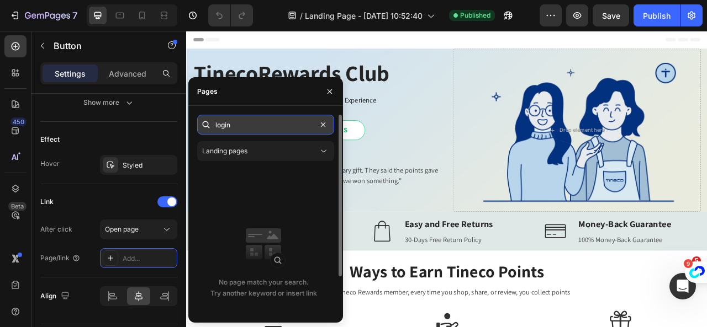
click at [238, 121] on input "login" at bounding box center [265, 125] width 137 height 20
drag, startPoint x: 205, startPoint y: 126, endPoint x: 199, endPoint y: 128, distance: 6.7
click at [199, 128] on div "login" at bounding box center [265, 125] width 137 height 20
paste input "https://uk-store.tineco.com/account/"
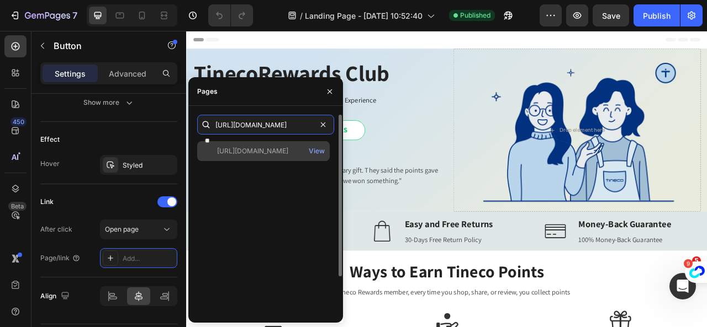
type input "https://uk-store.tineco.com/account/login"
click at [272, 157] on div "https://uk-store.tineco.com/account/login View" at bounding box center [263, 151] width 132 height 20
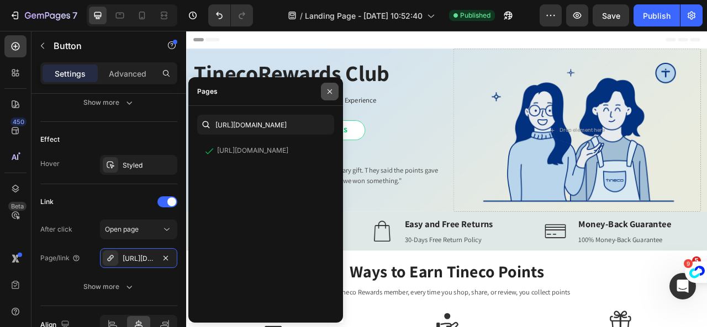
drag, startPoint x: 328, startPoint y: 91, endPoint x: 182, endPoint y: 77, distance: 146.4
click at [328, 91] on icon "button" at bounding box center [329, 91] width 9 height 9
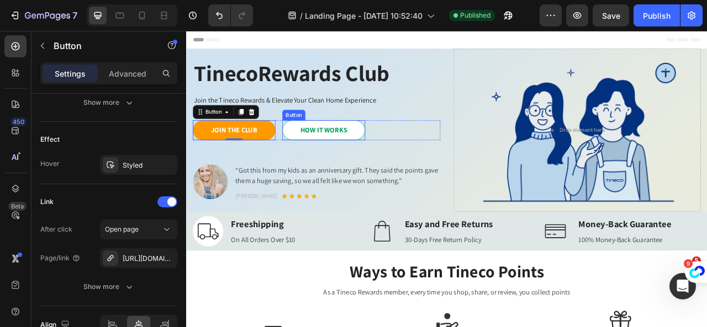
click at [363, 166] on link "HOW IT WORKS" at bounding box center [360, 157] width 105 height 25
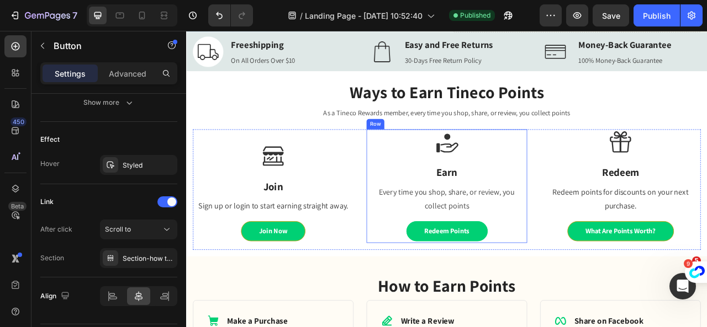
scroll to position [331, 0]
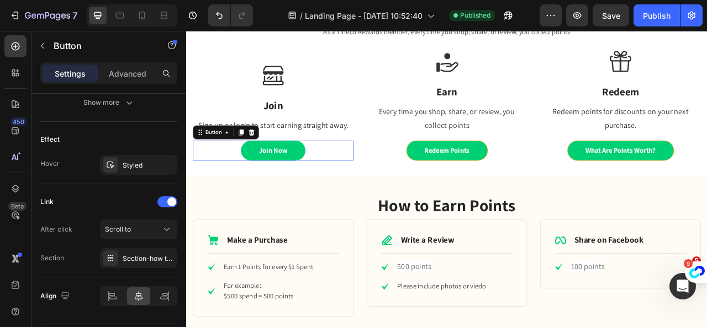
click at [322, 181] on button "Join Now" at bounding box center [297, 183] width 82 height 25
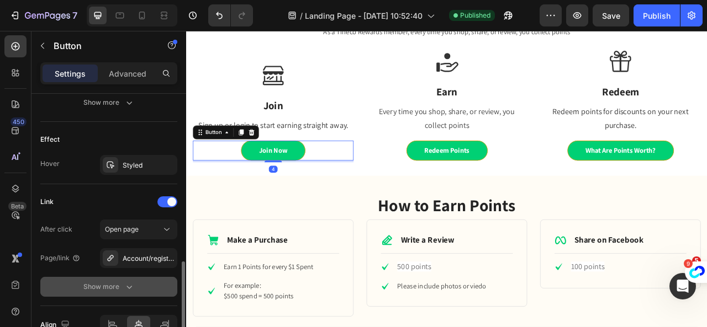
scroll to position [610, 0]
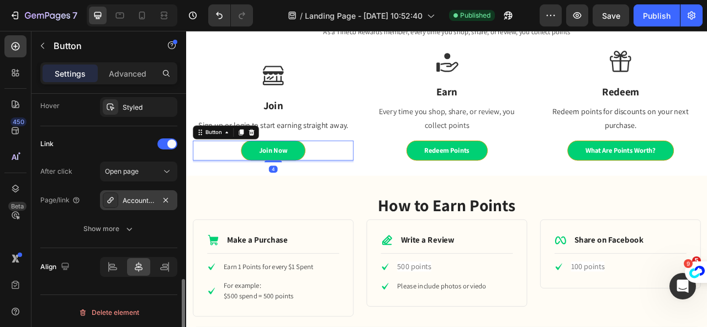
click at [142, 197] on div "Account/register#smile-home" at bounding box center [139, 201] width 32 height 10
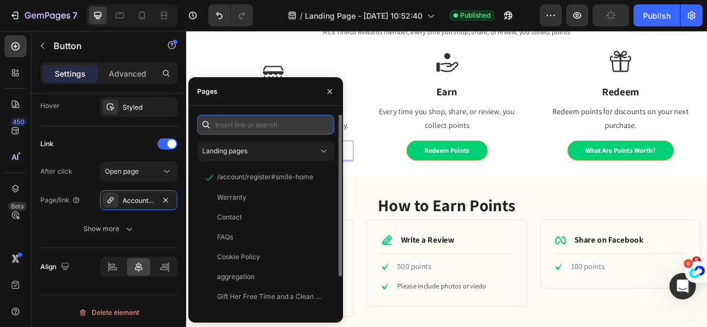
click at [242, 125] on input "text" at bounding box center [265, 125] width 137 height 20
paste input "https://uk-store.tineco.com/account/login"
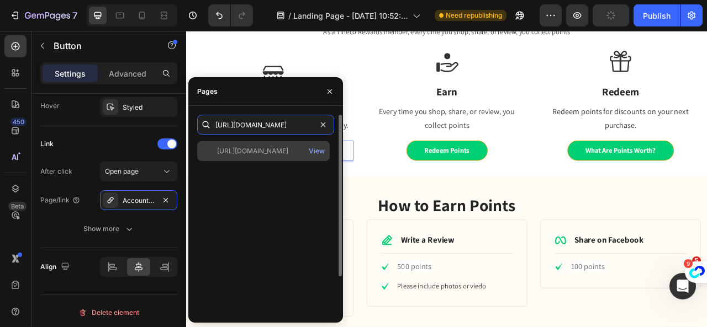
type input "https://uk-store.tineco.com/account/login"
click at [272, 152] on div "https://uk-store.tineco.com/account/login" at bounding box center [252, 151] width 71 height 10
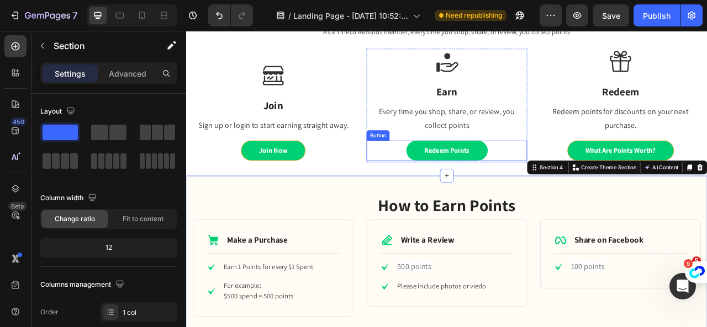
click at [561, 184] on button "Redeem Points" at bounding box center [517, 183] width 103 height 25
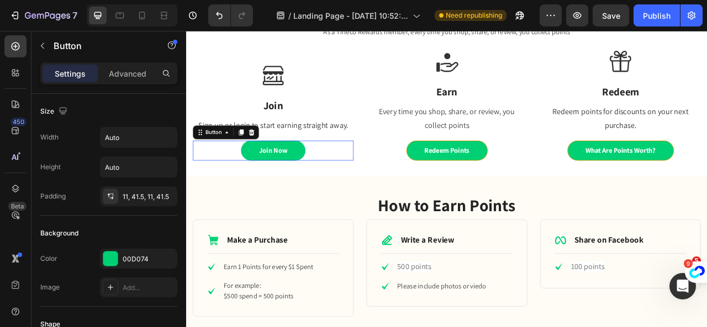
click at [271, 179] on link "Join Now" at bounding box center [297, 183] width 82 height 25
click at [325, 183] on link "Join Now" at bounding box center [297, 183] width 82 height 25
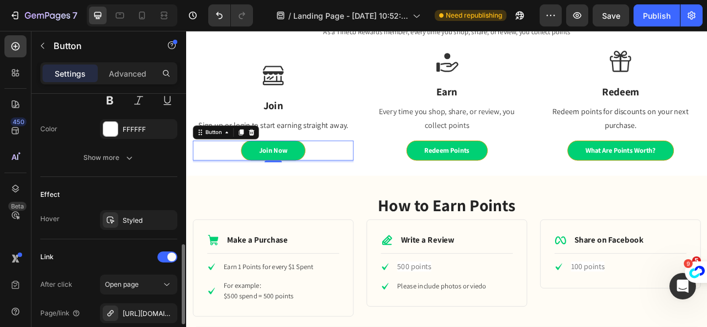
scroll to position [607, 0]
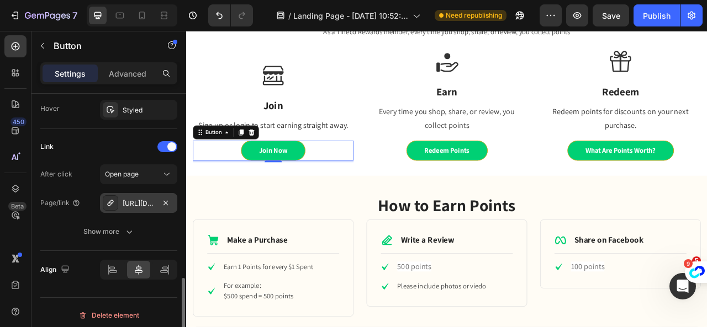
click at [113, 200] on icon at bounding box center [110, 203] width 6 height 6
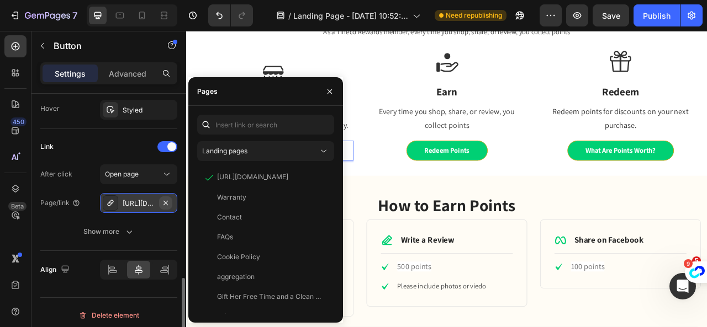
click at [166, 200] on icon "button" at bounding box center [165, 202] width 4 height 4
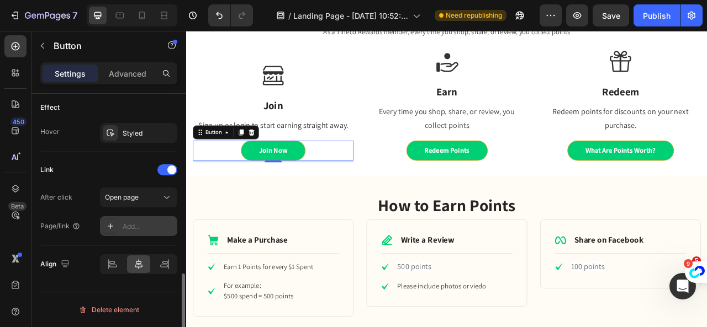
scroll to position [581, 0]
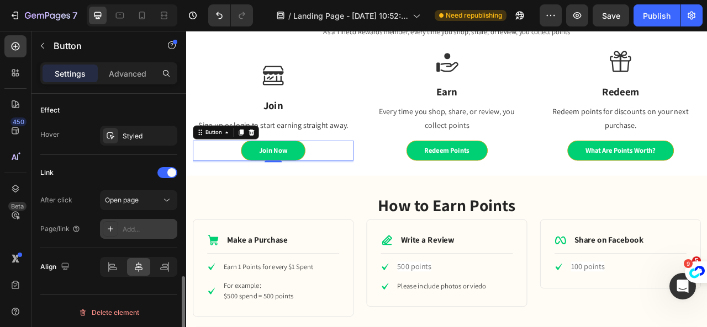
click at [136, 225] on div "Add..." at bounding box center [149, 230] width 52 height 10
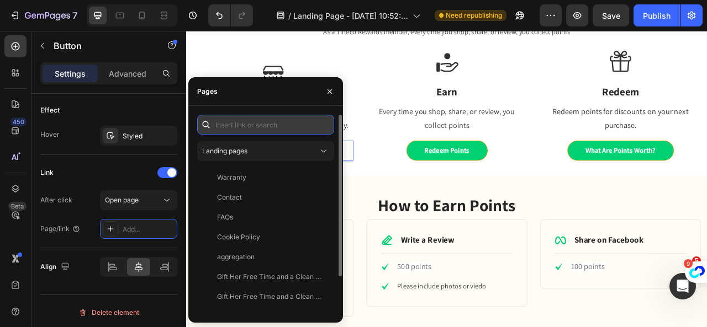
paste input "https://uk-store.tineco.com/account/register"
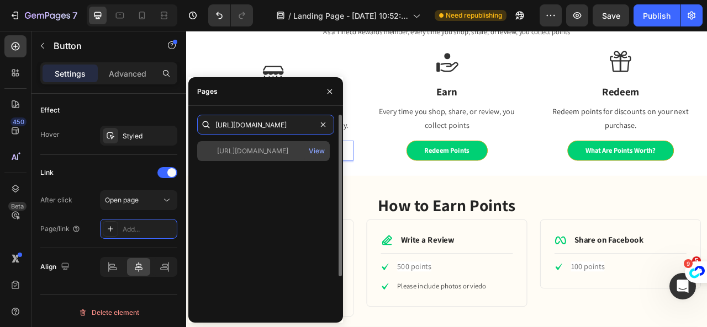
type input "https://uk-store.tineco.com/account/register"
click at [288, 152] on div "https://uk-store.tineco.com/account/register" at bounding box center [252, 151] width 71 height 10
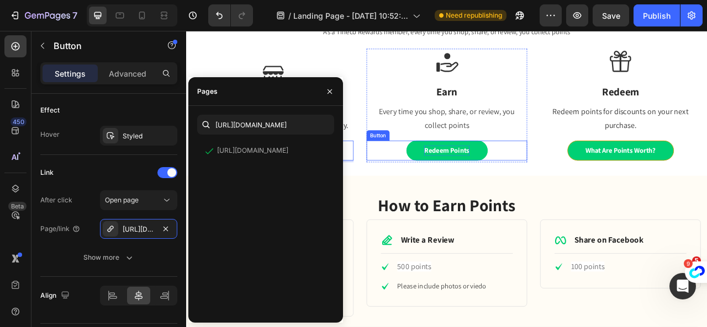
click at [523, 183] on p "Redeem Points" at bounding box center [517, 183] width 57 height 13
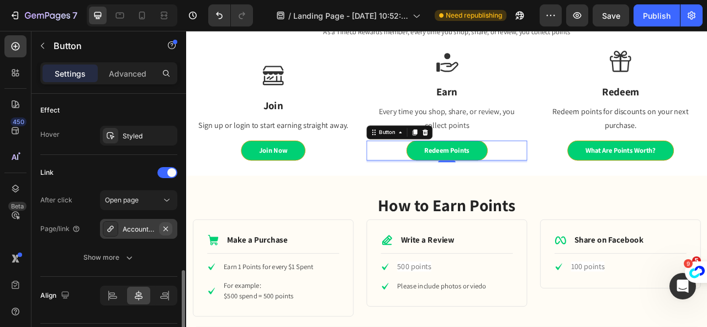
click at [162, 227] on icon "button" at bounding box center [165, 229] width 9 height 9
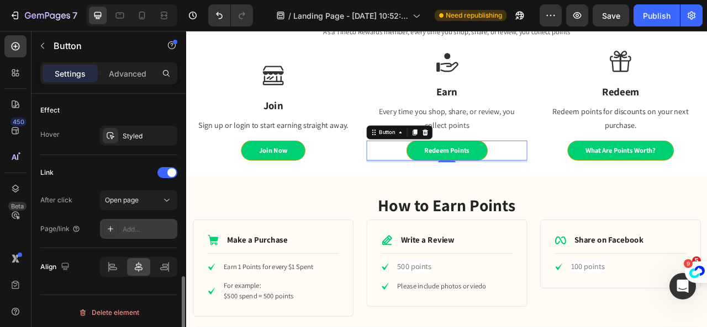
click at [139, 226] on div "Add..." at bounding box center [149, 230] width 52 height 10
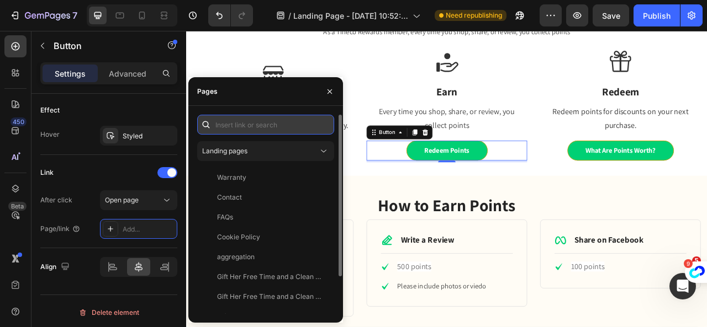
click at [245, 127] on input "text" at bounding box center [265, 125] width 137 height 20
paste input "https://uk-store.tineco.com/account/login"
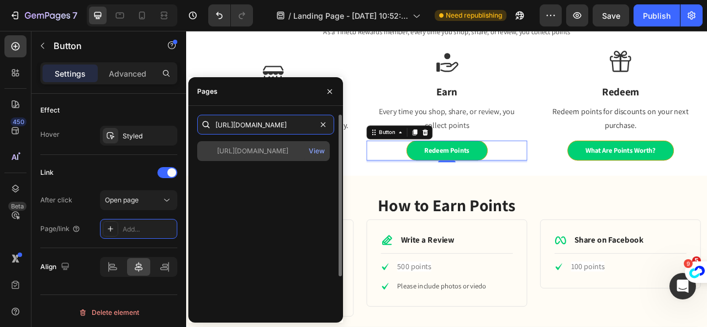
type input "https://uk-store.tineco.com/account/login"
click at [274, 148] on div "https://uk-store.tineco.com/account/login" at bounding box center [252, 151] width 71 height 10
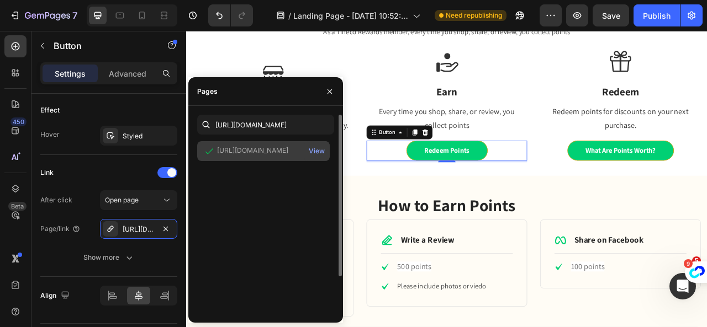
scroll to position [0, 0]
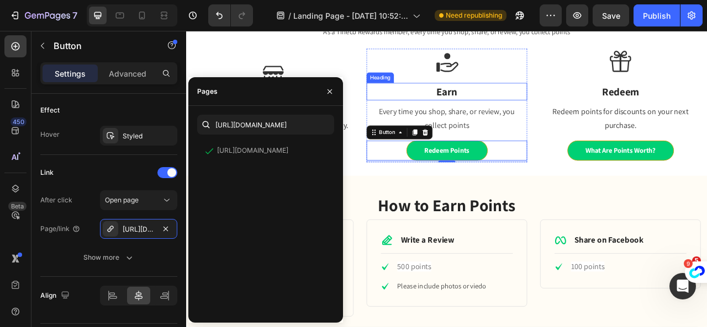
click at [417, 91] on div "Heading" at bounding box center [432, 91] width 30 height 10
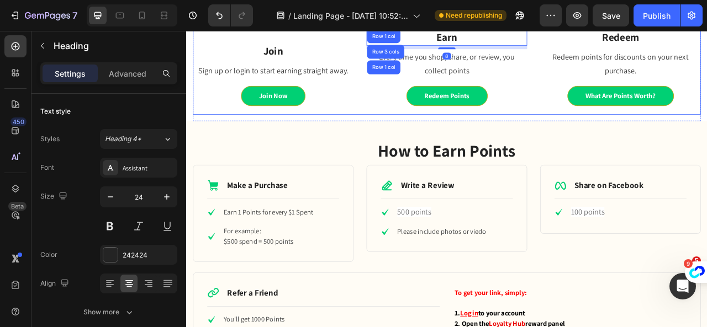
scroll to position [442, 0]
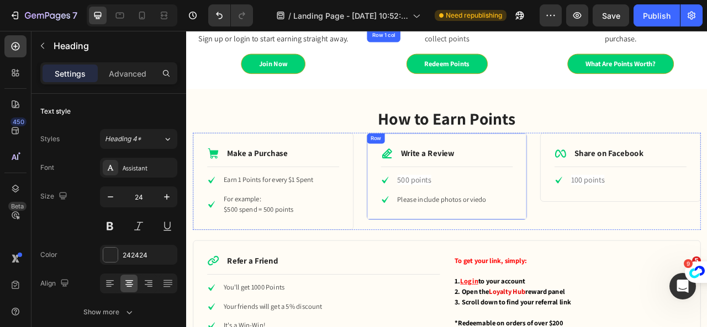
click at [602, 173] on div "Icon Write a Review Text Block Row Title Line Icon 500 points Text block Icon P…" at bounding box center [517, 216] width 204 height 111
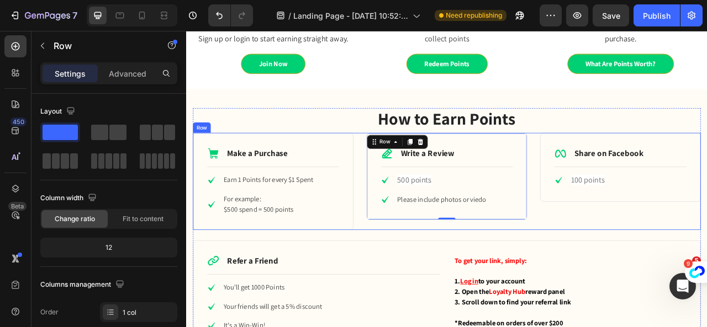
scroll to position [497, 0]
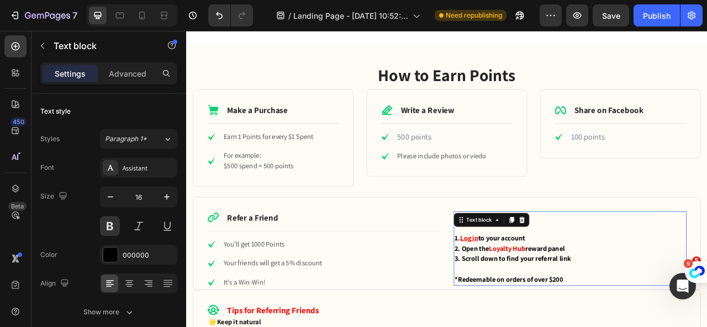
click at [581, 304] on span "Loyalty Hub" at bounding box center [594, 308] width 46 height 12
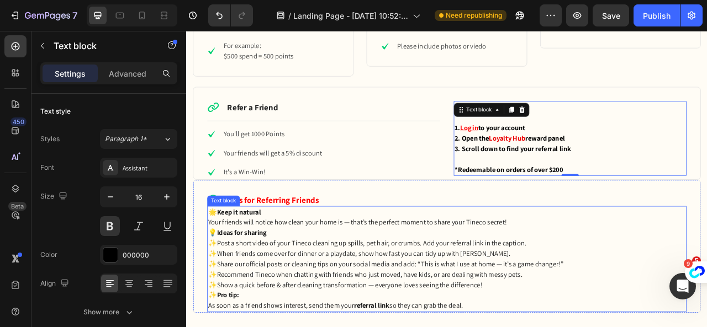
scroll to position [662, 0]
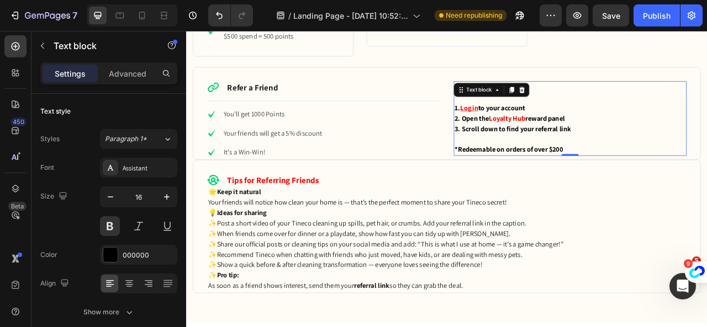
click at [590, 140] on span "Loyalty Hub" at bounding box center [594, 142] width 46 height 12
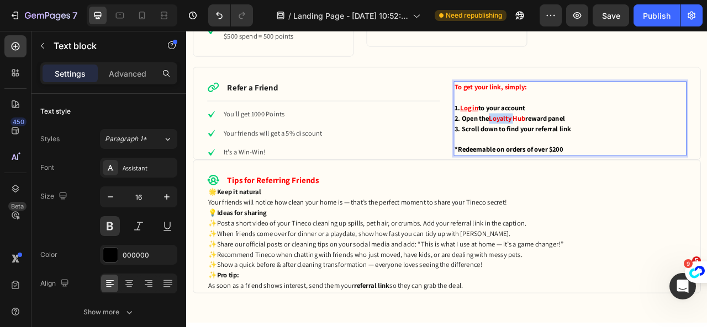
click at [590, 140] on span "Loyalty Hub" at bounding box center [594, 142] width 46 height 12
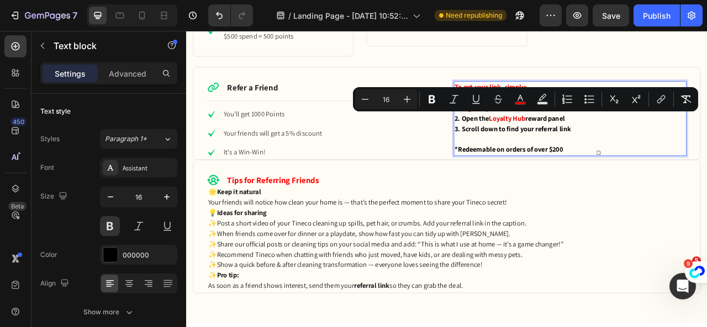
click at [608, 142] on span "Loyalty Hub" at bounding box center [594, 142] width 46 height 12
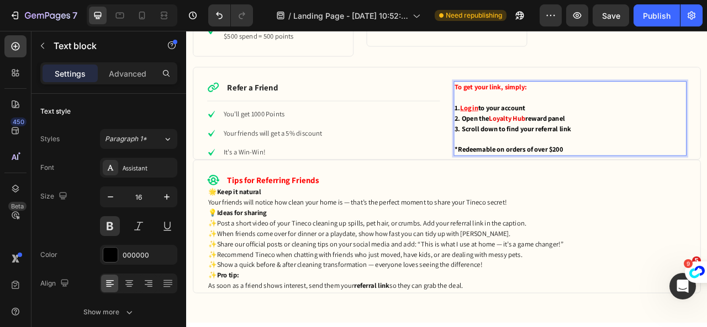
click at [571, 140] on span "Loyalty Hub" at bounding box center [594, 142] width 46 height 12
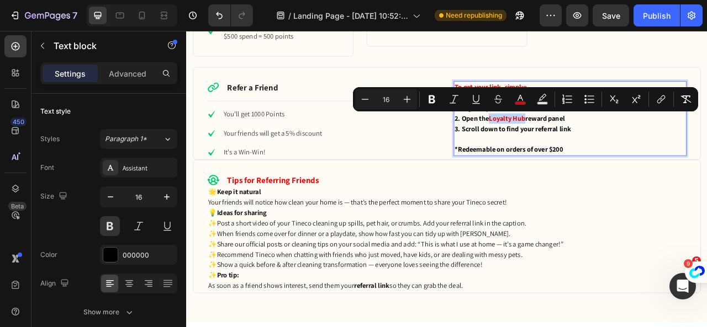
drag, startPoint x: 615, startPoint y: 141, endPoint x: 569, endPoint y: 147, distance: 46.2
click at [569, 147] on p "2. Open the Loyalty Hub reward panel" at bounding box center [674, 142] width 294 height 13
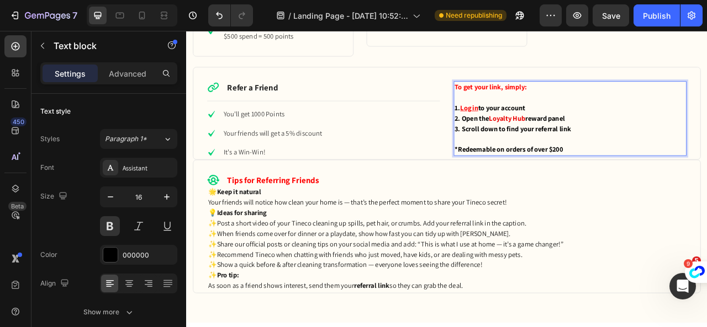
click at [609, 164] on p "Rich Text Editor. Editing area: main" at bounding box center [674, 168] width 294 height 13
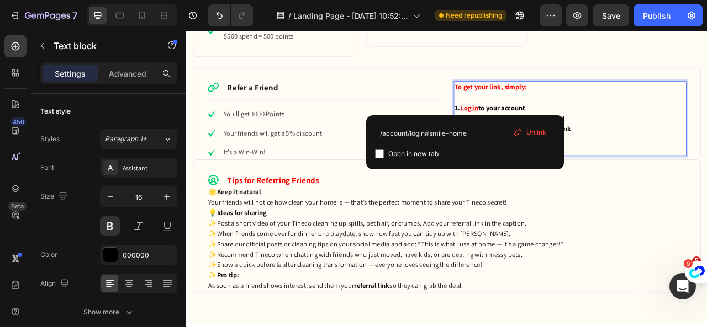
click at [543, 130] on u "Log in" at bounding box center [545, 129] width 23 height 12
click at [610, 123] on p "1. Log in to your account" at bounding box center [674, 129] width 294 height 13
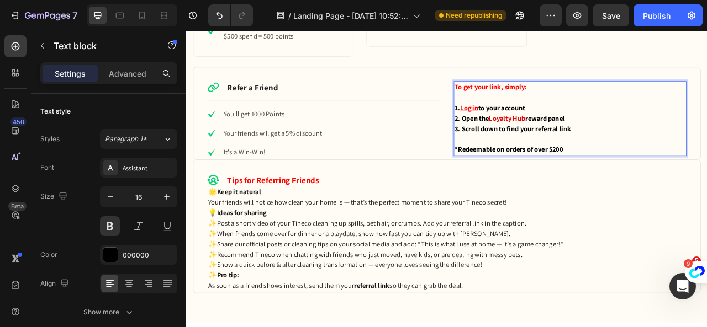
click at [619, 140] on p "2. Open the Loyalty Hub reward panel" at bounding box center [674, 142] width 294 height 13
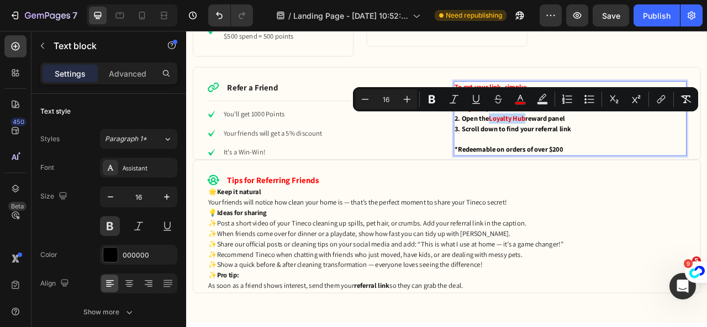
drag, startPoint x: 614, startPoint y: 140, endPoint x: 569, endPoint y: 147, distance: 46.3
click at [571, 147] on span "Loyalty Hub" at bounding box center [594, 142] width 46 height 12
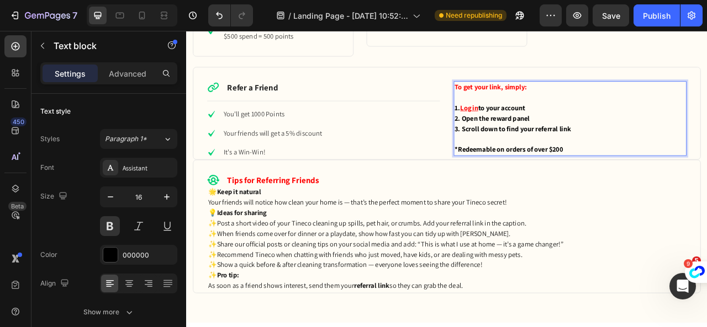
click at [599, 151] on p "3. Scroll down to find your referral link" at bounding box center [674, 155] width 294 height 13
click at [601, 160] on p "3. Scroll down to find your referral link" at bounding box center [674, 155] width 294 height 13
click at [651, 18] on div "Publish" at bounding box center [657, 16] width 28 height 12
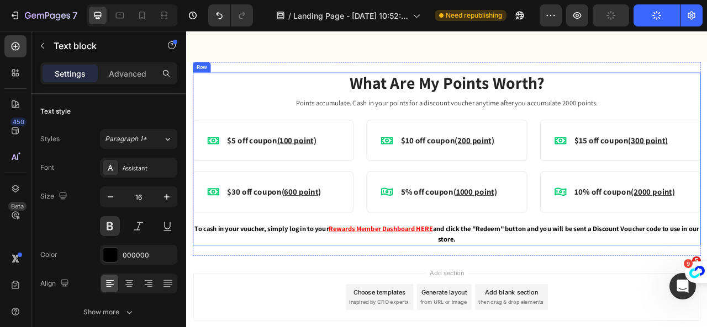
scroll to position [1033, 0]
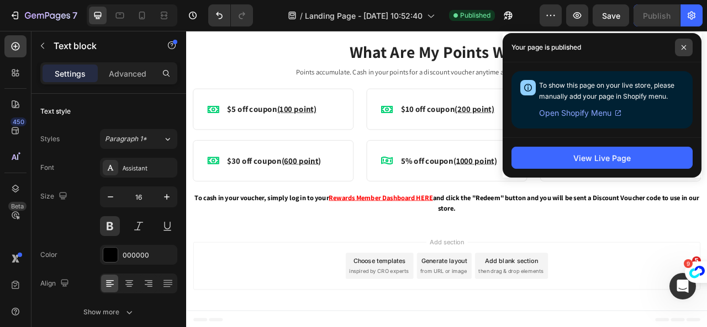
click at [681, 45] on icon at bounding box center [684, 48] width 6 height 6
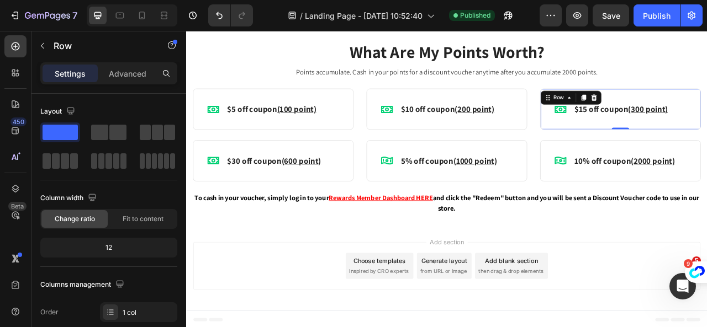
click at [706, 131] on link "$15 off coupon" at bounding box center [713, 130] width 68 height 13
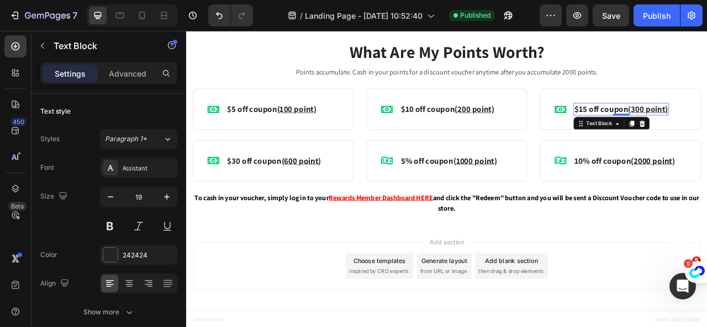
click at [692, 131] on link "$15 off coupon" at bounding box center [713, 130] width 68 height 13
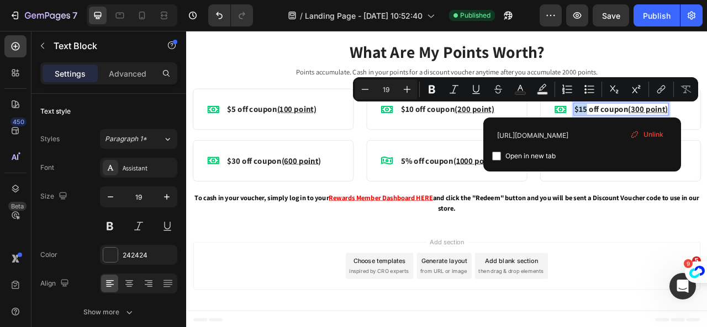
drag, startPoint x: 690, startPoint y: 130, endPoint x: 675, endPoint y: 129, distance: 15.5
click at [679, 129] on link "$15 off coupon" at bounding box center [713, 130] width 68 height 13
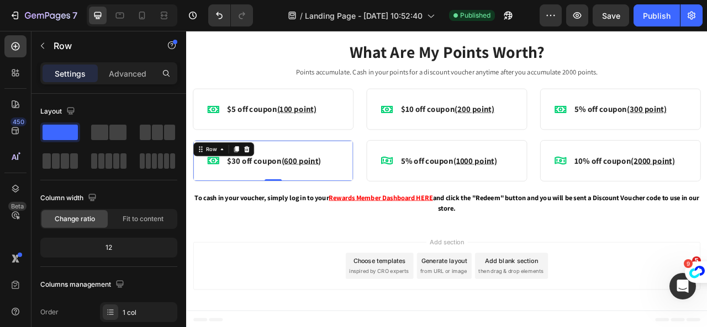
click at [274, 211] on div "Icon $30 off coupon (600 point) Text Block Row Row 0" at bounding box center [296, 196] width 204 height 52
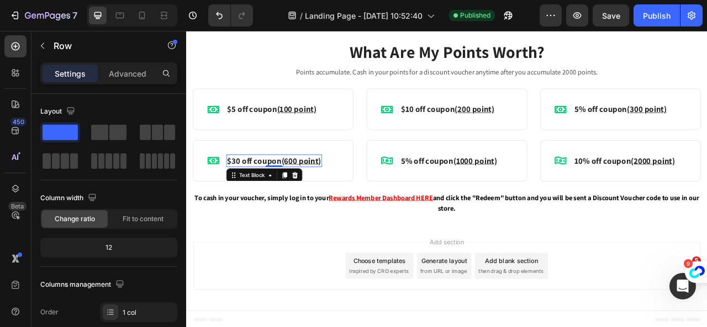
click at [270, 200] on link "$30 off coupon" at bounding box center [272, 195] width 69 height 13
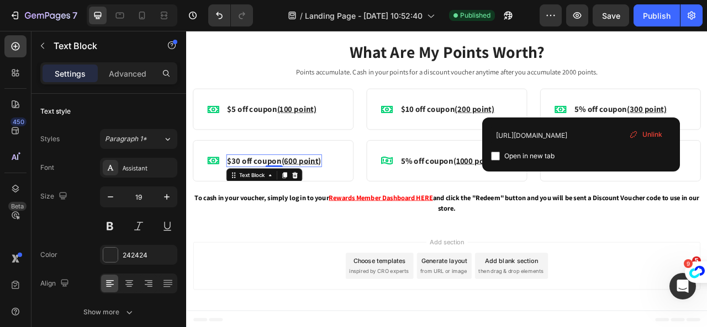
click at [270, 196] on link "$30 off coupon" at bounding box center [272, 195] width 69 height 13
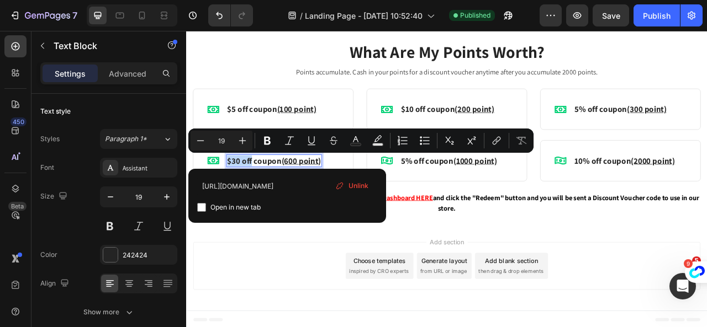
drag, startPoint x: 268, startPoint y: 193, endPoint x: 238, endPoint y: 194, distance: 29.8
click at [238, 194] on link "$30 off coupon" at bounding box center [272, 195] width 69 height 13
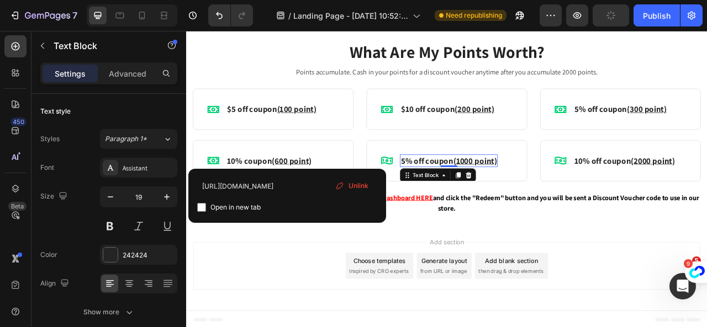
click at [500, 197] on link "5% off coupon" at bounding box center [492, 195] width 67 height 13
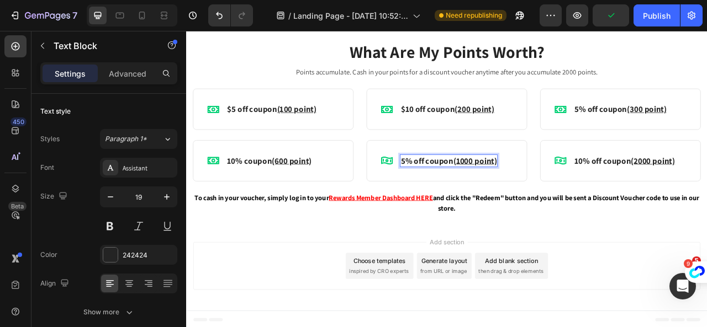
click at [534, 194] on u "(1000 point)" at bounding box center [552, 195] width 55 height 13
click at [531, 196] on u "(1000 point)" at bounding box center [552, 195] width 55 height 13
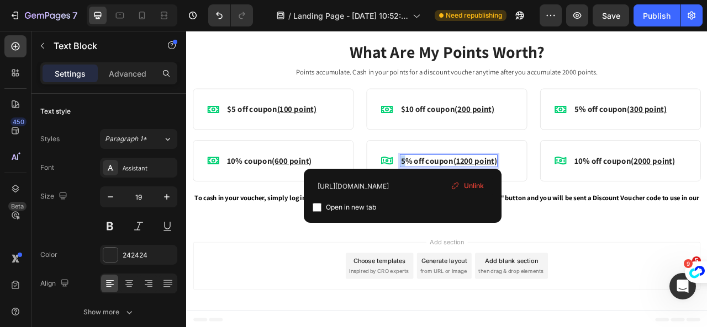
click at [459, 194] on link "5% off coupon" at bounding box center [492, 195] width 67 height 13
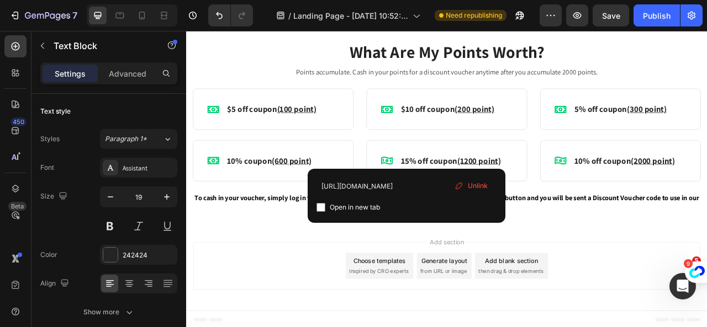
click at [706, 311] on div "Add section Choose templates inspired by CRO experts Generate layout from URL o…" at bounding box center [517, 330] width 645 height 61
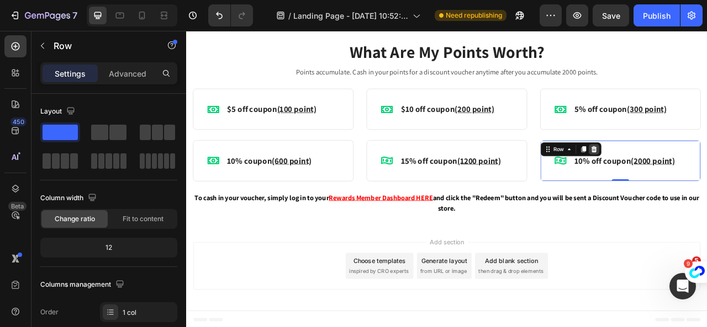
click at [701, 178] on icon at bounding box center [704, 182] width 7 height 8
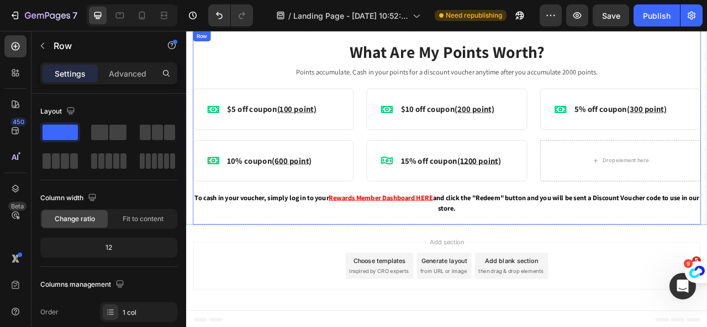
click at [706, 264] on div "What Are My Points Worth? Heading Points accumulate. Cash in your points for a …" at bounding box center [517, 154] width 646 height 247
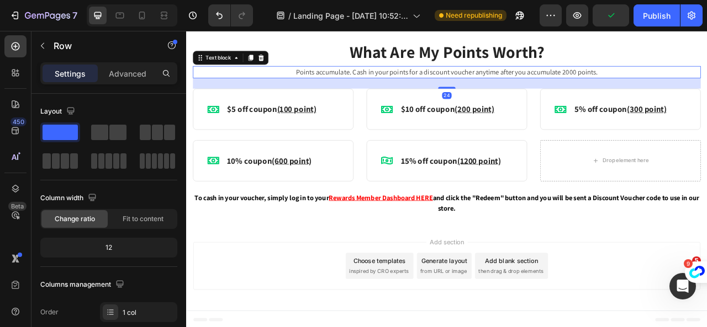
click at [664, 82] on p "Points accumulate. Cash in your points for a discount voucher anytime after you…" at bounding box center [517, 83] width 644 height 13
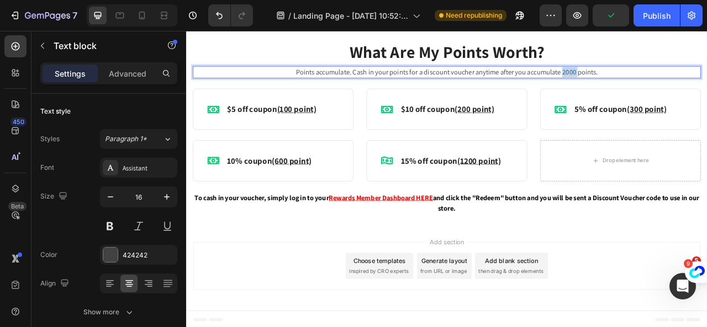
click at [664, 82] on p "Points accumulate. Cash in your points for a discount voucher anytime after you…" at bounding box center [517, 83] width 644 height 13
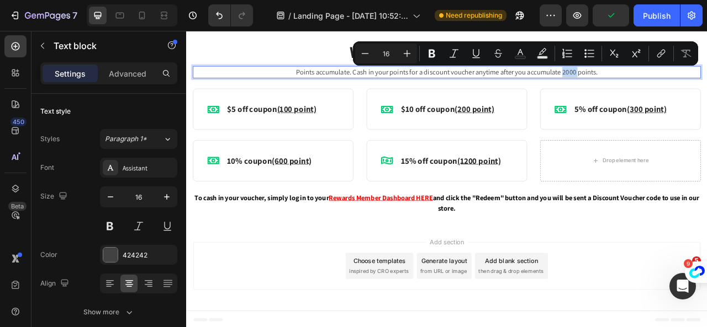
click at [667, 82] on p "Points accumulate. Cash in your points for a discount voucher anytime after you…" at bounding box center [517, 83] width 644 height 13
drag, startPoint x: 666, startPoint y: 85, endPoint x: 660, endPoint y: 84, distance: 5.5
click at [660, 84] on p "Points accumulate. Cash in your points for a discount voucher anytime after you…" at bounding box center [517, 83] width 644 height 13
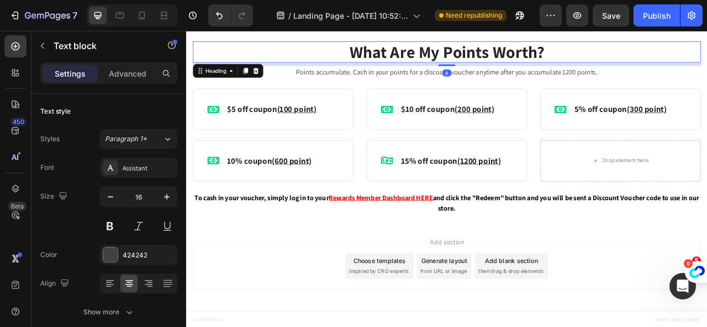
click at [706, 68] on h2 "What Are My Points Worth?" at bounding box center [517, 58] width 646 height 28
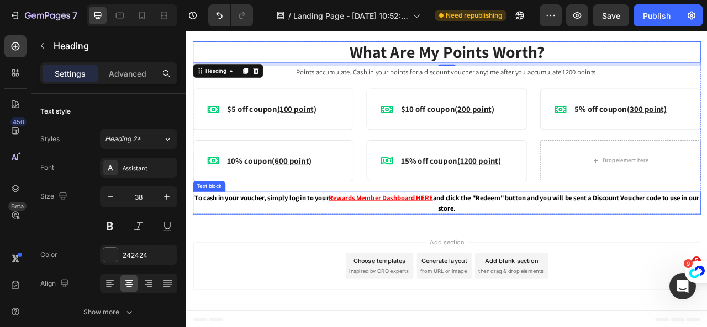
click at [458, 246] on u "Rewards Member Dashboard HERE" at bounding box center [433, 243] width 132 height 12
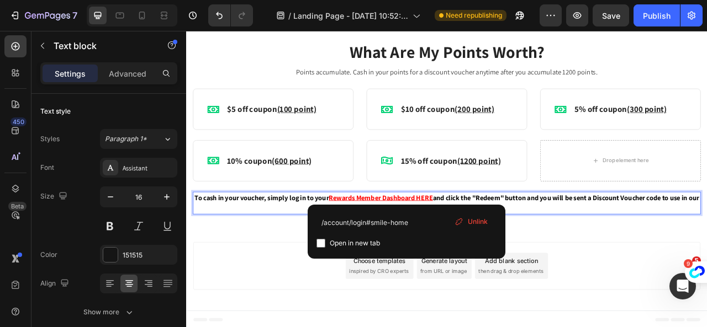
click at [466, 237] on u "Rewards Member Dashboard HERE" at bounding box center [433, 243] width 132 height 12
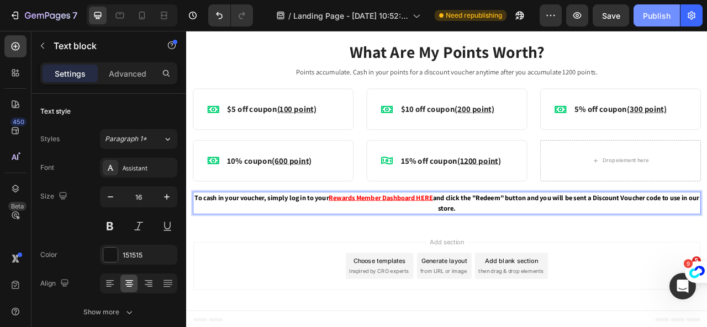
click at [651, 19] on div "Publish" at bounding box center [657, 16] width 28 height 12
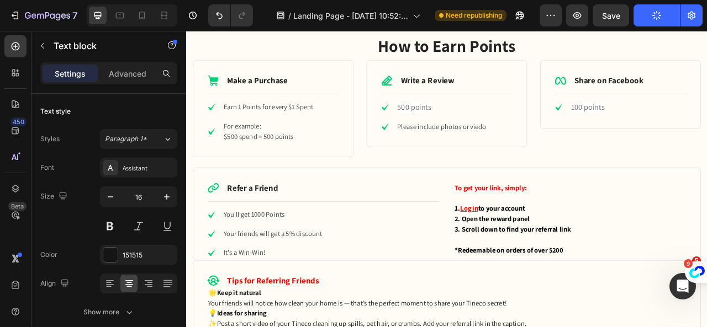
scroll to position [607, 0]
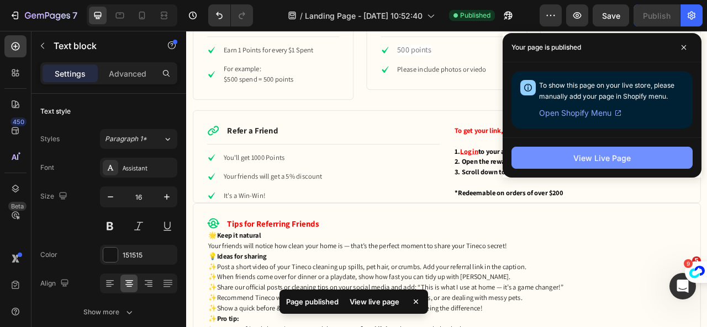
click at [609, 155] on div "View Live Page" at bounding box center [601, 158] width 57 height 12
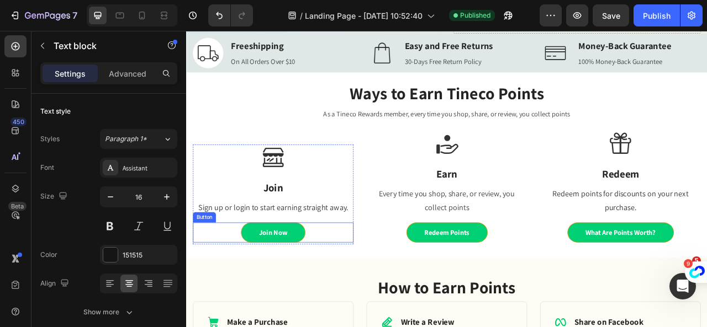
scroll to position [110, 0]
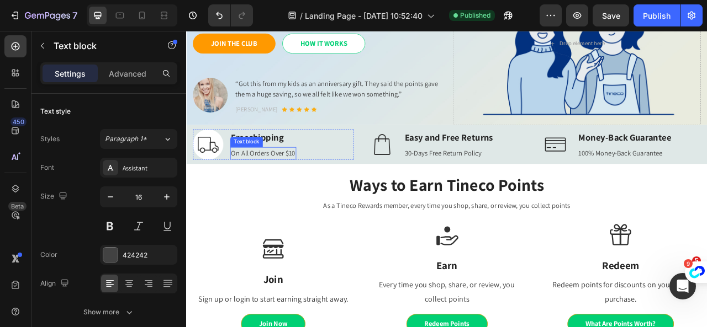
click at [319, 190] on p "On All Orders Over $10" at bounding box center [284, 186] width 82 height 13
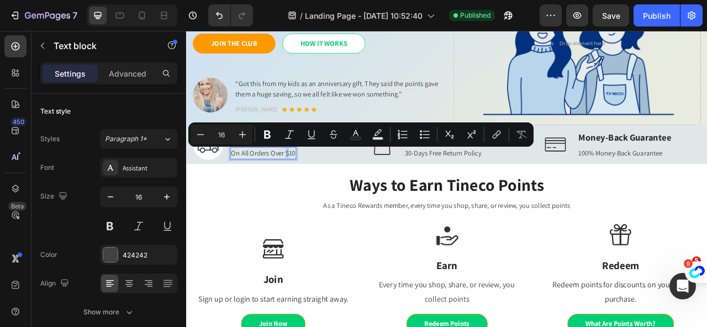
click at [316, 185] on p "On All Orders Over $10" at bounding box center [284, 186] width 82 height 13
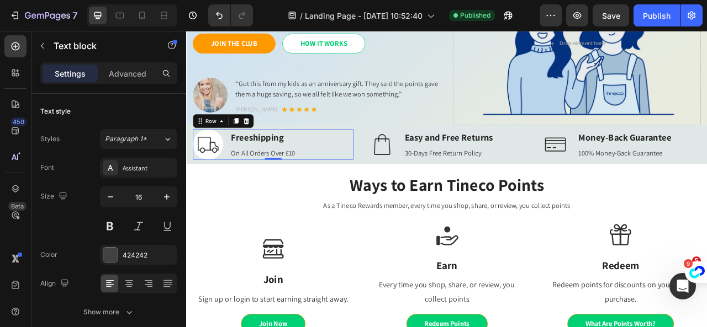
click at [354, 188] on div "Image Freeshipping Text block On All Orders Over £10 Text block Row 0" at bounding box center [296, 175] width 204 height 39
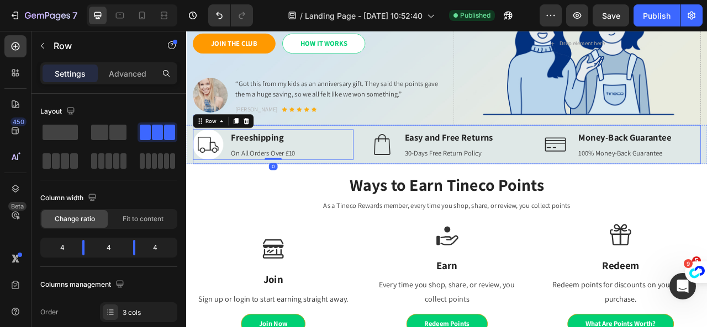
click at [402, 168] on div "Image Freeshipping Text block On All Orders Over £10 Text block Row 0 Image Eas…" at bounding box center [517, 176] width 646 height 50
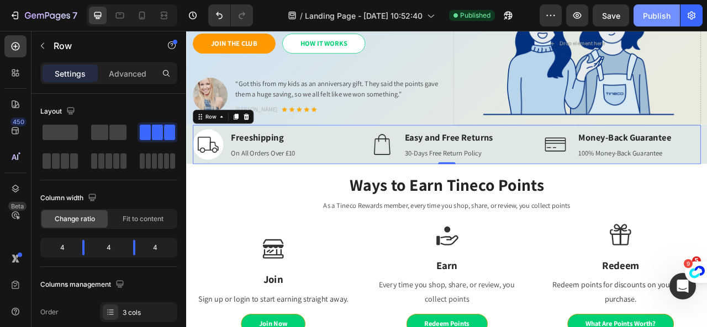
click at [642, 15] on button "Publish" at bounding box center [656, 15] width 46 height 22
